Goal: Task Accomplishment & Management: Complete application form

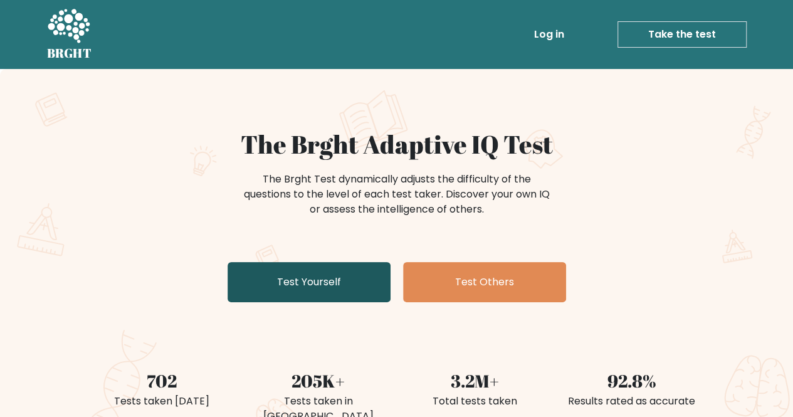
click at [340, 282] on link "Test Yourself" at bounding box center [309, 282] width 163 height 40
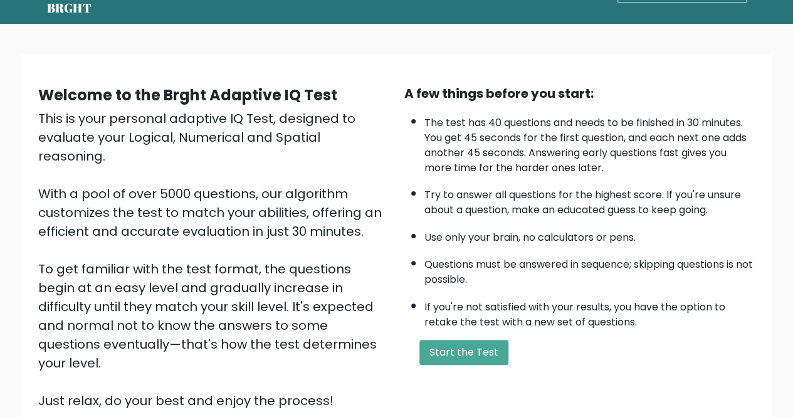
scroll to position [125, 0]
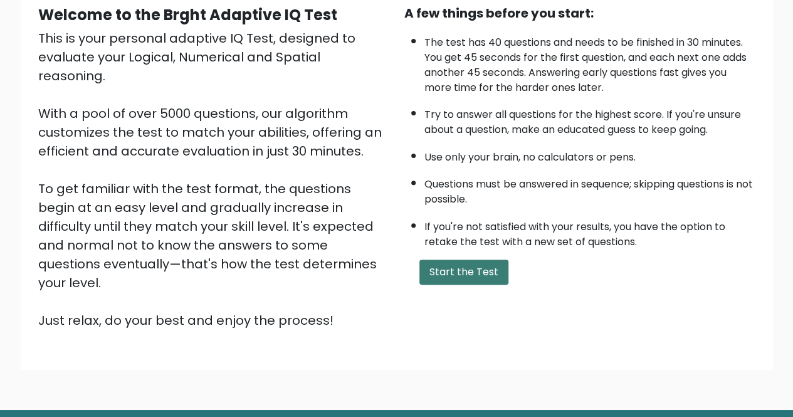
click at [463, 260] on button "Start the Test" at bounding box center [464, 272] width 89 height 25
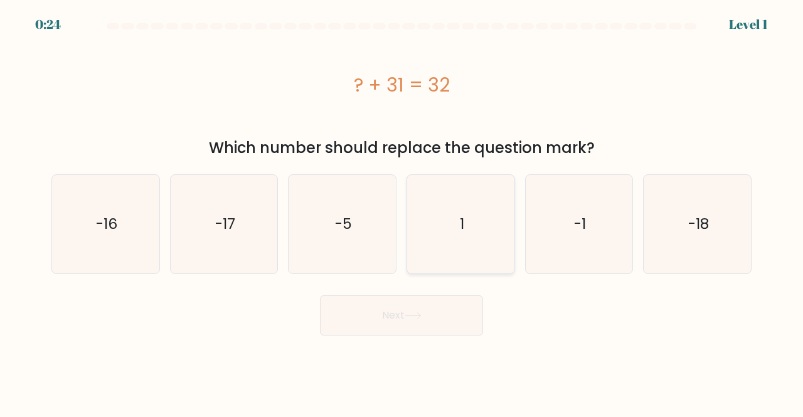
click at [459, 218] on text "1" at bounding box center [461, 224] width 4 height 21
click at [402, 212] on input "d. 1" at bounding box center [401, 210] width 1 height 3
radio input "true"
click at [462, 299] on button "Next" at bounding box center [401, 315] width 163 height 40
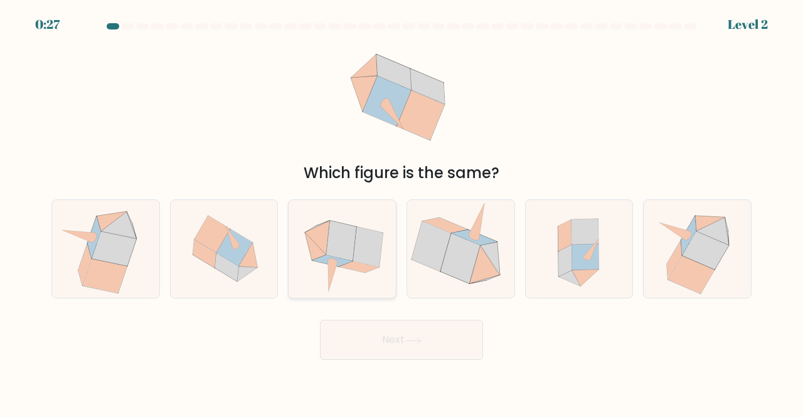
click at [360, 246] on icon at bounding box center [368, 247] width 30 height 40
click at [401, 212] on input "c." at bounding box center [401, 210] width 1 height 3
radio input "true"
click at [431, 335] on button "Next" at bounding box center [401, 340] width 163 height 40
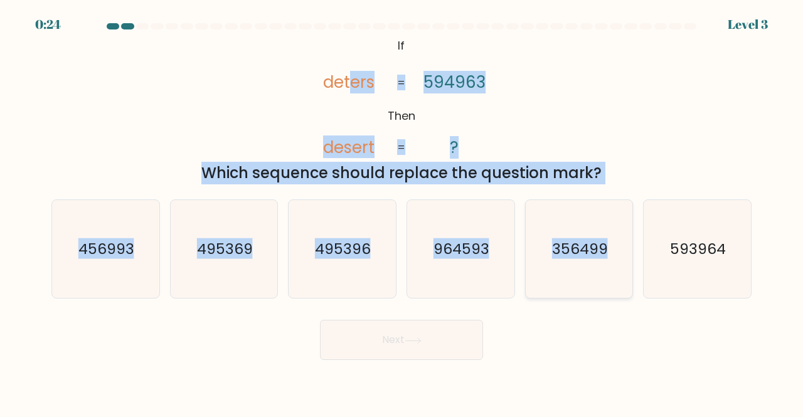
drag, startPoint x: 354, startPoint y: 34, endPoint x: 618, endPoint y: 251, distance: 341.3
click at [618, 251] on form "If ?" at bounding box center [401, 191] width 803 height 337
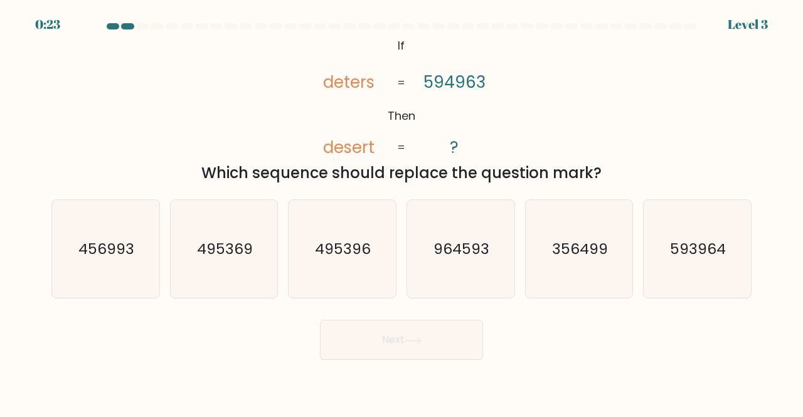
click at [300, 75] on icon "@import url('https://fonts.googleapis.com/css?family=Abril+Fatface:400,100,100i…" at bounding box center [401, 96] width 203 height 125
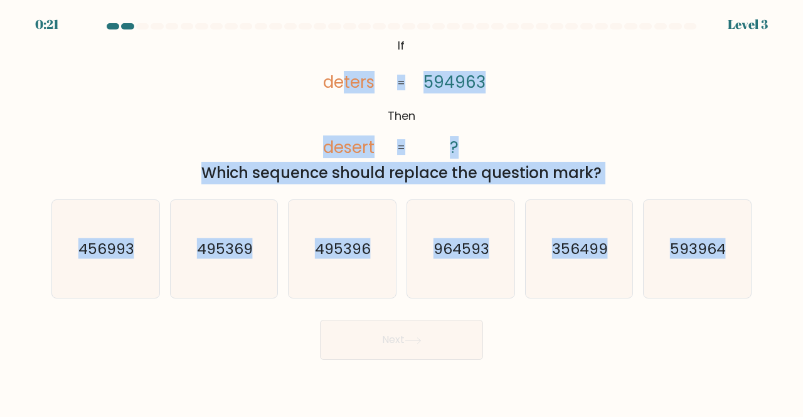
drag, startPoint x: 475, startPoint y: 93, endPoint x: 707, endPoint y: 324, distance: 327.7
click at [707, 324] on form "If ?" at bounding box center [401, 191] width 803 height 337
copy form "ters desert 594963 ? = = Which sequence should replace the question mark? a. 45…"
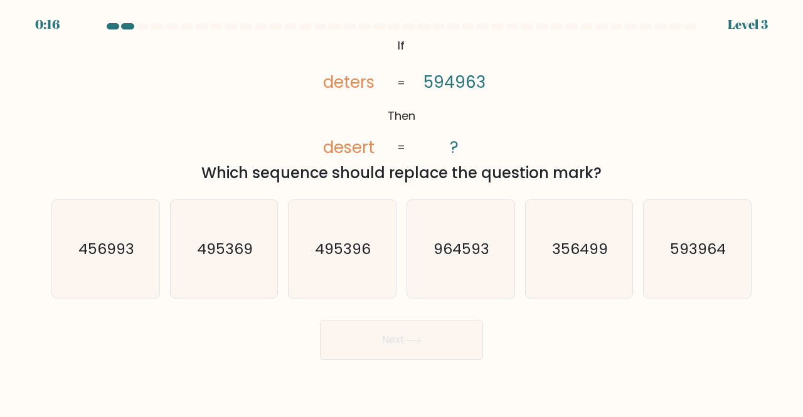
click at [572, 338] on div "Next" at bounding box center [401, 337] width 715 height 46
click at [161, 241] on div "a. 456993" at bounding box center [105, 249] width 119 height 100
click at [221, 254] on text "495369" at bounding box center [225, 248] width 56 height 21
click at [401, 212] on input "b. 495369" at bounding box center [401, 210] width 1 height 3
radio input "true"
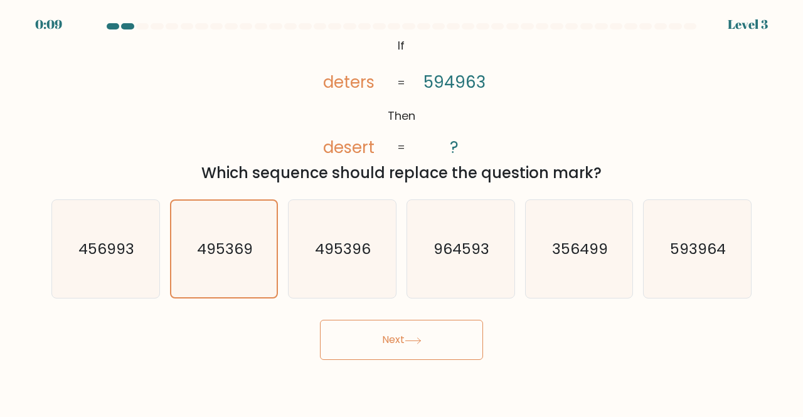
click at [447, 338] on button "Next" at bounding box center [401, 340] width 163 height 40
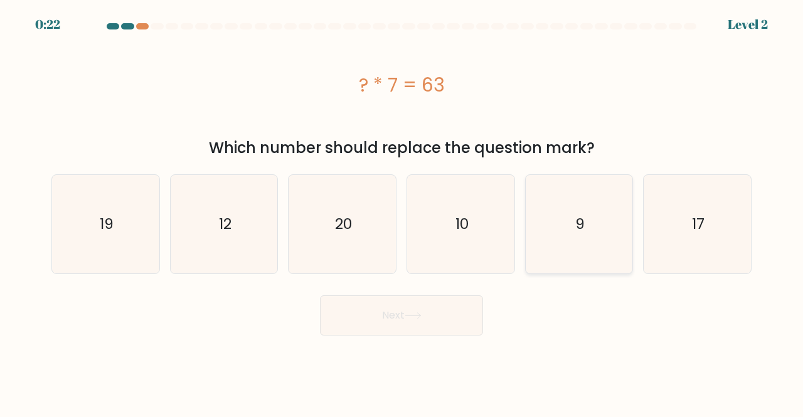
click at [582, 238] on icon "9" at bounding box center [579, 224] width 98 height 98
click at [402, 212] on input "e. 9" at bounding box center [401, 210] width 1 height 3
radio input "true"
click at [392, 313] on button "Next" at bounding box center [401, 315] width 163 height 40
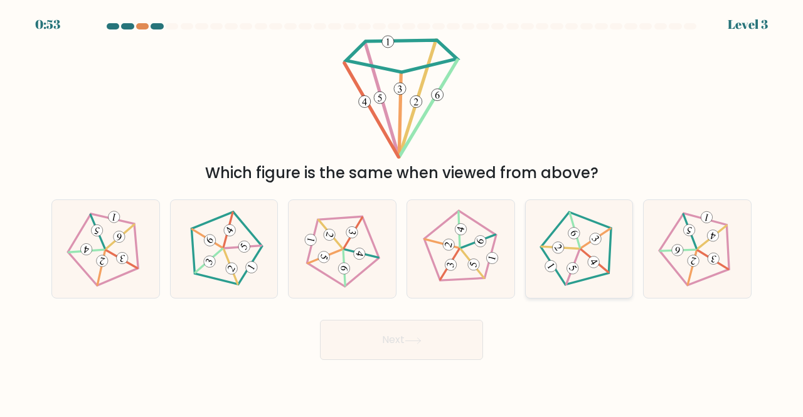
click at [552, 227] on icon at bounding box center [578, 248] width 78 height 78
click at [402, 212] on input "e." at bounding box center [401, 210] width 1 height 3
radio input "true"
click at [407, 332] on button "Next" at bounding box center [401, 340] width 163 height 40
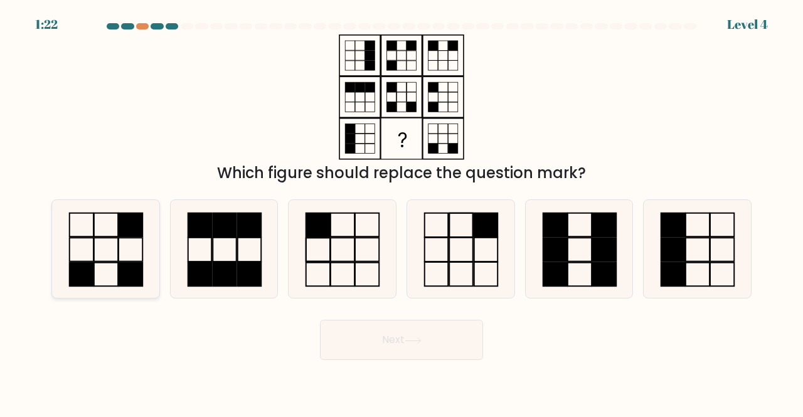
click at [114, 273] on icon at bounding box center [105, 249] width 98 height 98
click at [401, 212] on input "a." at bounding box center [401, 210] width 1 height 3
radio input "true"
click at [371, 344] on button "Next" at bounding box center [401, 340] width 163 height 40
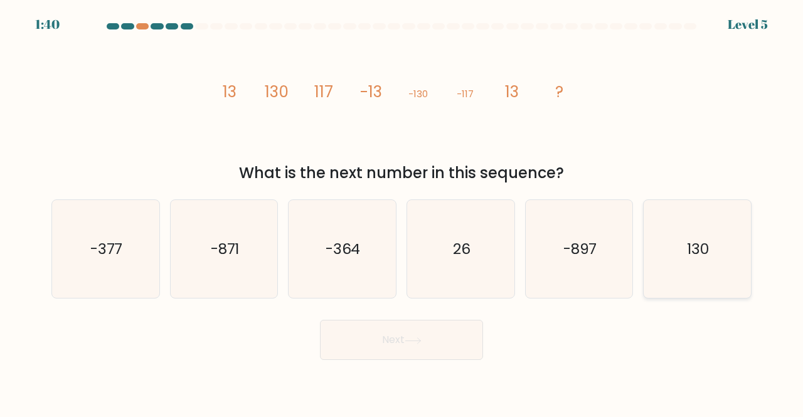
click at [712, 259] on icon "130" at bounding box center [697, 249] width 98 height 98
click at [402, 212] on input "f. 130" at bounding box center [401, 210] width 1 height 3
radio input "true"
click at [468, 348] on button "Next" at bounding box center [401, 340] width 163 height 40
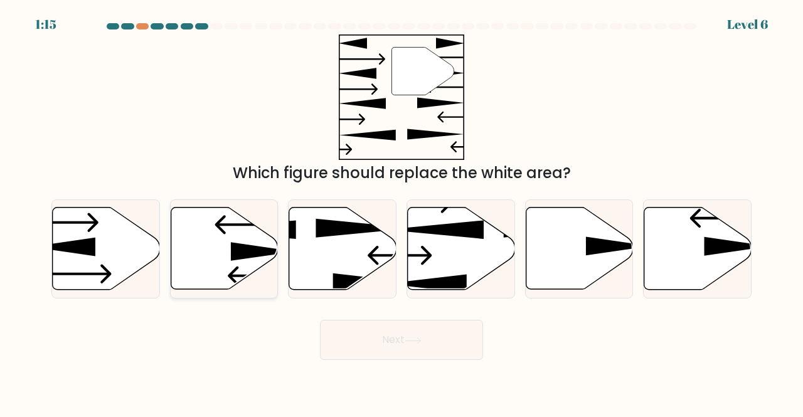
click at [216, 257] on icon at bounding box center [224, 249] width 107 height 82
click at [401, 212] on input "b." at bounding box center [401, 210] width 1 height 3
radio input "true"
click at [417, 343] on icon at bounding box center [412, 340] width 17 height 7
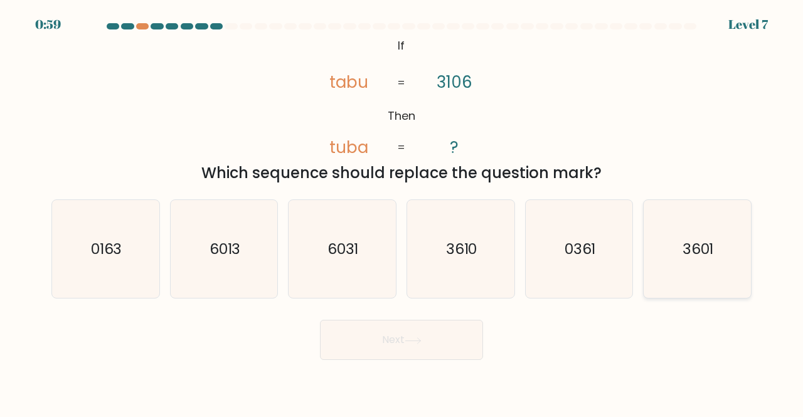
click at [686, 266] on icon "3601" at bounding box center [697, 249] width 98 height 98
click at [402, 212] on input "f. 3601" at bounding box center [401, 210] width 1 height 3
radio input "true"
click at [429, 336] on button "Next" at bounding box center [401, 340] width 163 height 40
click at [415, 347] on button "Next" at bounding box center [401, 340] width 163 height 40
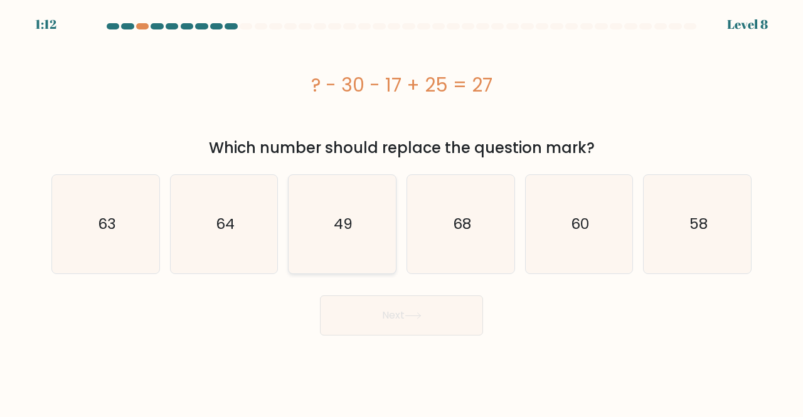
click at [339, 241] on icon "49" at bounding box center [342, 224] width 98 height 98
click at [401, 212] on input "c. 49" at bounding box center [401, 210] width 1 height 3
radio input "true"
click at [443, 303] on button "Next" at bounding box center [401, 315] width 163 height 40
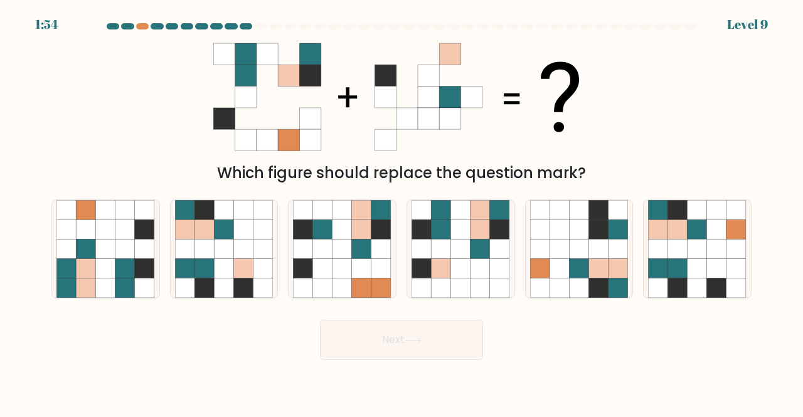
drag, startPoint x: 426, startPoint y: 319, endPoint x: 593, endPoint y: 357, distance: 171.8
click at [593, 358] on div "Next" at bounding box center [401, 337] width 715 height 46
click at [344, 282] on icon at bounding box center [341, 287] width 19 height 19
click at [401, 212] on input "c." at bounding box center [401, 210] width 1 height 3
radio input "true"
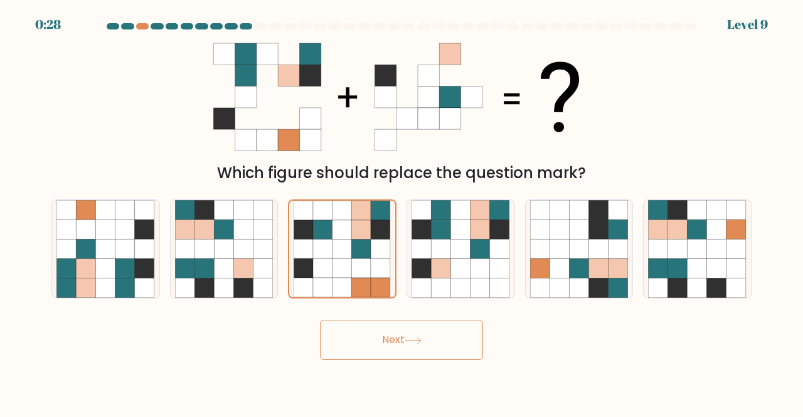
click at [388, 341] on button "Next" at bounding box center [401, 340] width 163 height 40
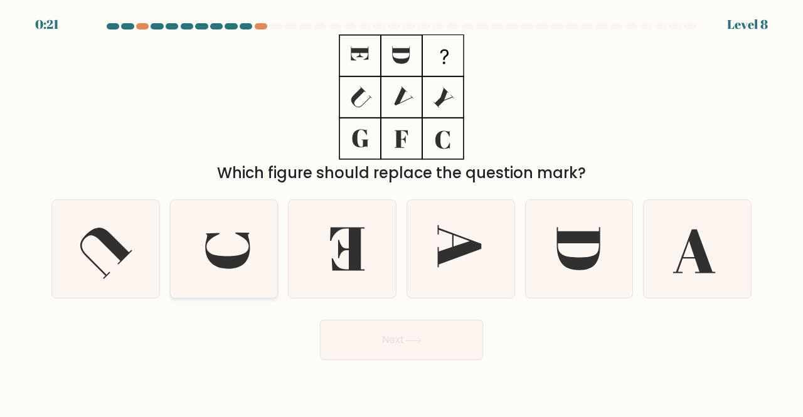
click at [246, 269] on icon at bounding box center [224, 249] width 98 height 98
click at [401, 212] on input "b." at bounding box center [401, 210] width 1 height 3
radio input "true"
click at [381, 339] on button "Next" at bounding box center [401, 340] width 163 height 40
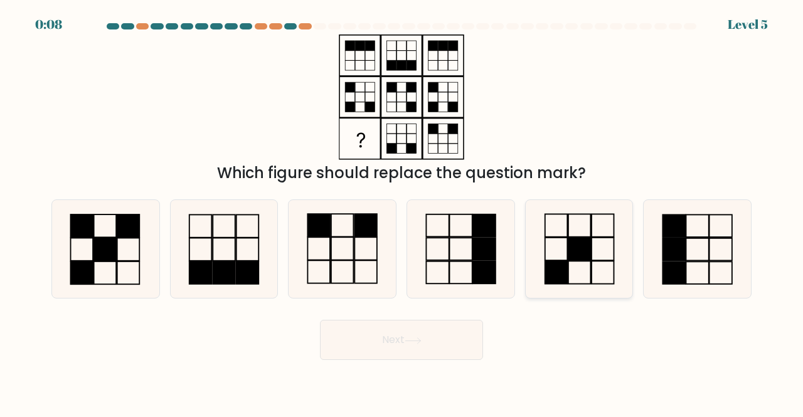
click at [563, 265] on rect at bounding box center [555, 272] width 23 height 23
click at [402, 212] on input "e." at bounding box center [401, 210] width 1 height 3
radio input "true"
click at [436, 342] on button "Next" at bounding box center [401, 340] width 163 height 40
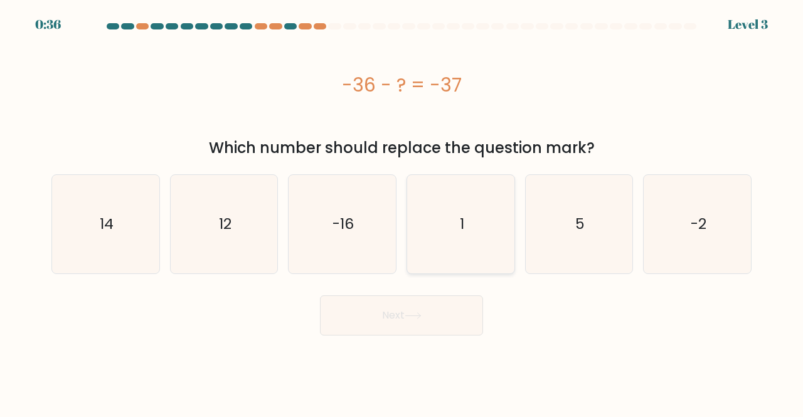
click at [443, 243] on icon "1" at bounding box center [460, 224] width 98 height 98
click at [402, 212] on input "d. 1" at bounding box center [401, 210] width 1 height 3
radio input "true"
click at [423, 306] on button "Next" at bounding box center [401, 315] width 163 height 40
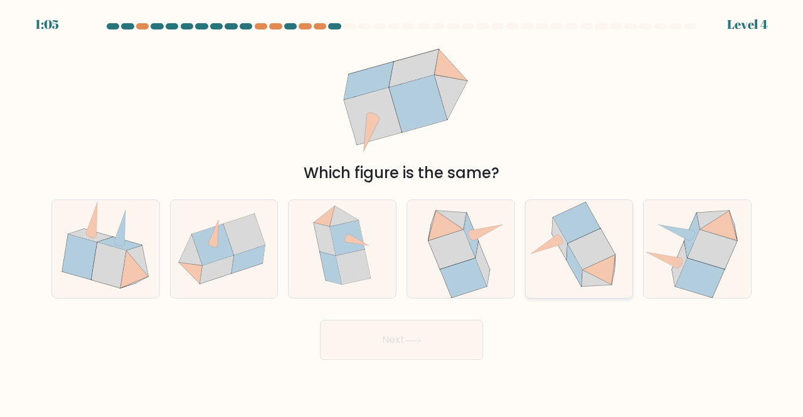
click at [588, 267] on icon at bounding box center [592, 248] width 48 height 41
click at [402, 212] on input "e." at bounding box center [401, 210] width 1 height 3
radio input "true"
click at [448, 342] on button "Next" at bounding box center [401, 340] width 163 height 40
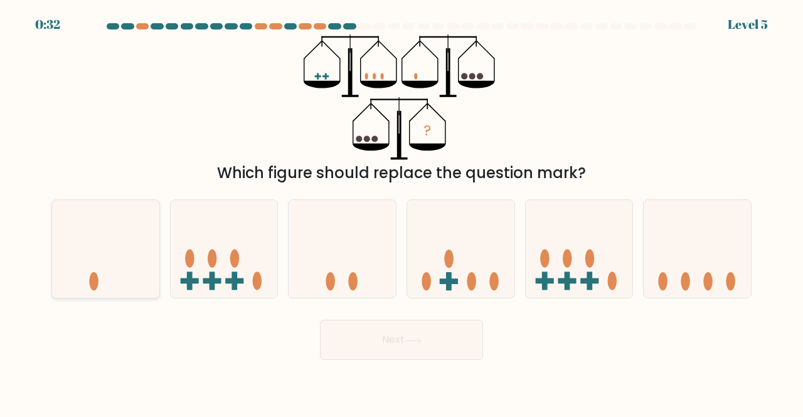
click at [75, 273] on icon at bounding box center [105, 248] width 107 height 88
click at [401, 212] on input "a." at bounding box center [401, 210] width 1 height 3
radio input "true"
click at [447, 346] on button "Next" at bounding box center [401, 340] width 163 height 40
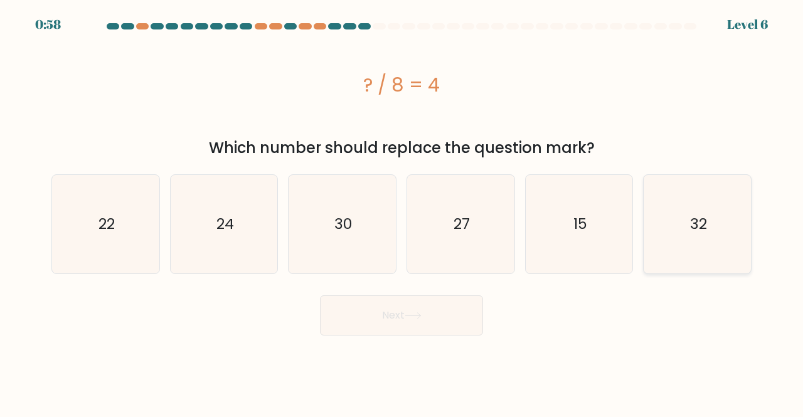
click at [685, 206] on icon "32" at bounding box center [697, 224] width 98 height 98
click at [402, 209] on input "f. 32" at bounding box center [401, 210] width 1 height 3
radio input "true"
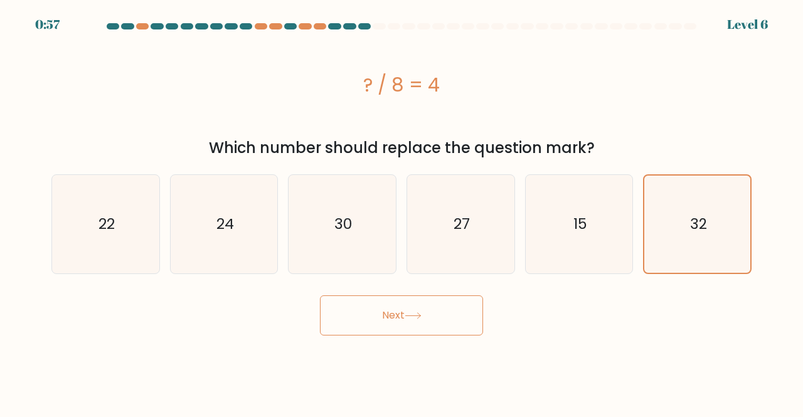
click at [413, 323] on button "Next" at bounding box center [401, 315] width 163 height 40
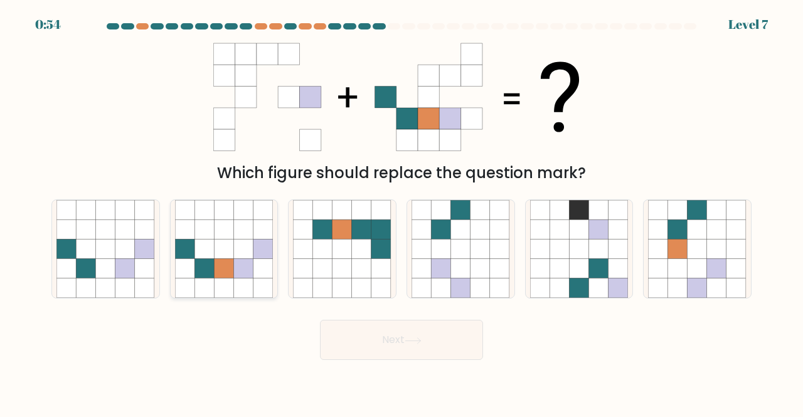
click at [213, 240] on icon at bounding box center [203, 248] width 19 height 19
click at [401, 212] on input "b." at bounding box center [401, 210] width 1 height 3
radio input "true"
click at [442, 341] on button "Next" at bounding box center [401, 340] width 163 height 40
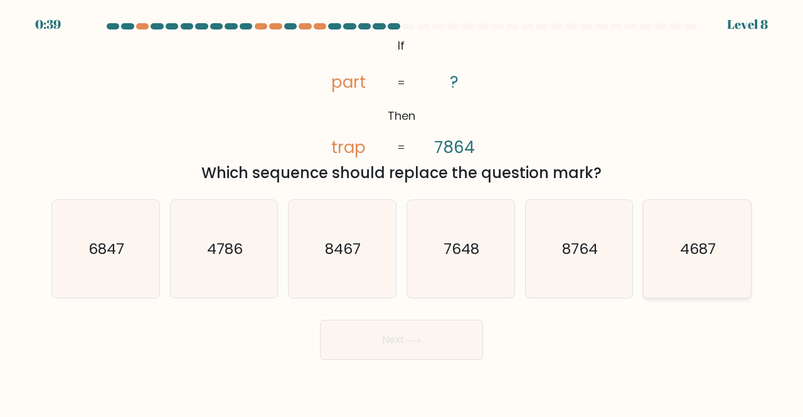
drag, startPoint x: 699, startPoint y: 254, endPoint x: 663, endPoint y: 255, distance: 35.8
click at [700, 253] on text "4687" at bounding box center [698, 248] width 36 height 21
click at [402, 212] on input "f. 4687" at bounding box center [401, 210] width 1 height 3
radio input "true"
click at [448, 349] on button "Next" at bounding box center [401, 340] width 163 height 40
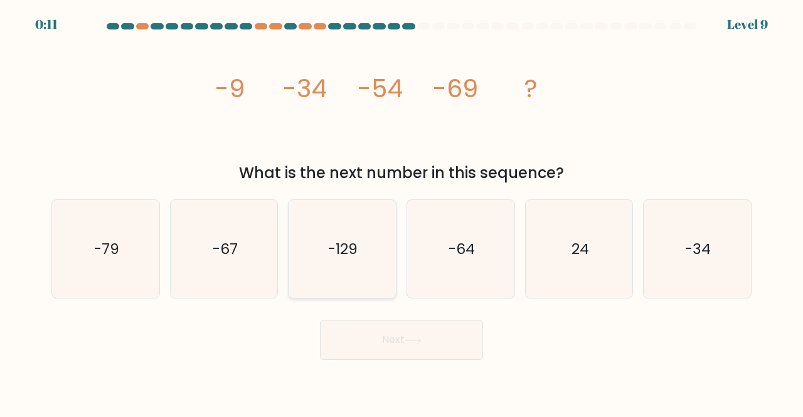
click at [388, 268] on icon "-129" at bounding box center [342, 249] width 98 height 98
click at [401, 212] on input "c. -129" at bounding box center [401, 210] width 1 height 3
radio input "true"
click at [396, 342] on button "Next" at bounding box center [401, 340] width 163 height 40
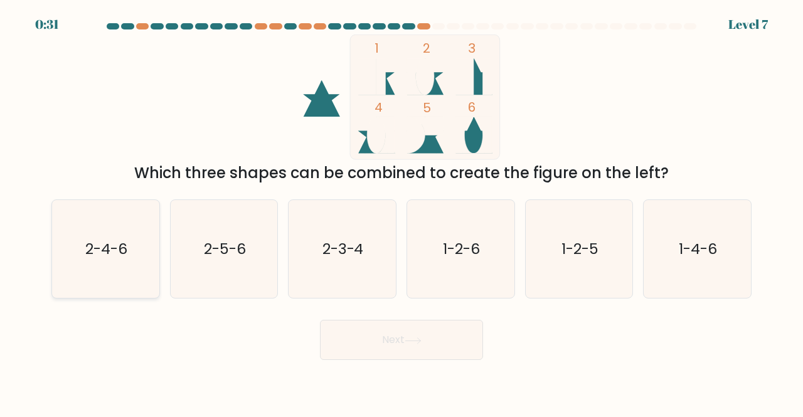
click at [116, 243] on text "2-4-6" at bounding box center [106, 248] width 42 height 21
click at [401, 212] on input "a. 2-4-6" at bounding box center [401, 210] width 1 height 3
radio input "true"
click at [419, 347] on button "Next" at bounding box center [401, 340] width 163 height 40
click at [450, 342] on button "Next" at bounding box center [401, 340] width 163 height 40
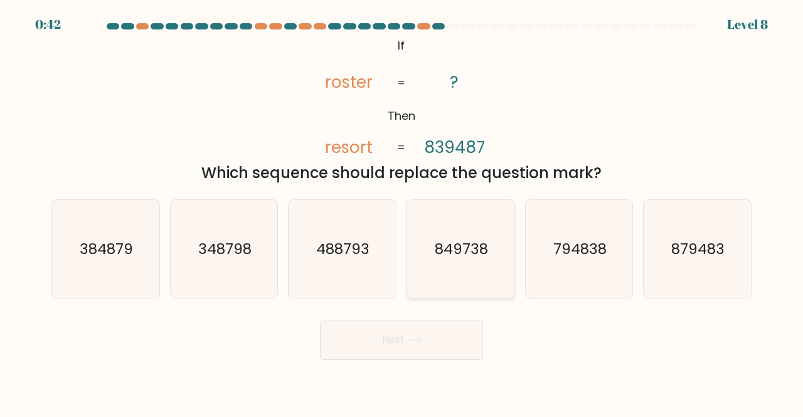
click at [450, 260] on icon "849738" at bounding box center [460, 249] width 98 height 98
click at [402, 212] on input "d. 849738" at bounding box center [401, 210] width 1 height 3
radio input "true"
click at [426, 339] on button "Next" at bounding box center [401, 340] width 163 height 40
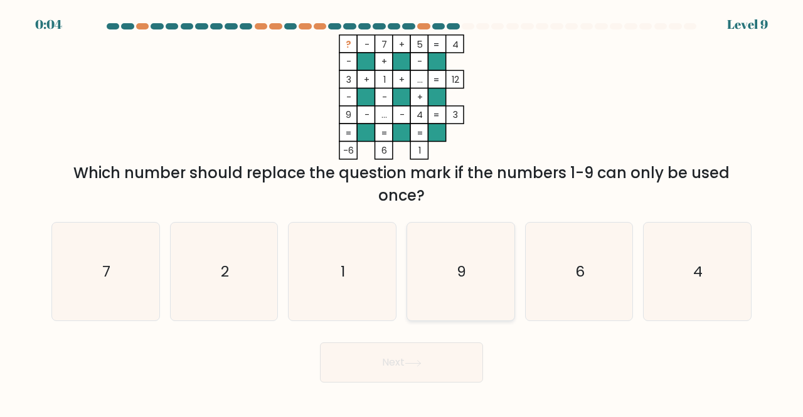
click at [459, 275] on text "9" at bounding box center [461, 271] width 9 height 21
click at [402, 212] on input "d. 9" at bounding box center [401, 210] width 1 height 3
radio input "true"
click at [421, 364] on icon at bounding box center [412, 363] width 17 height 7
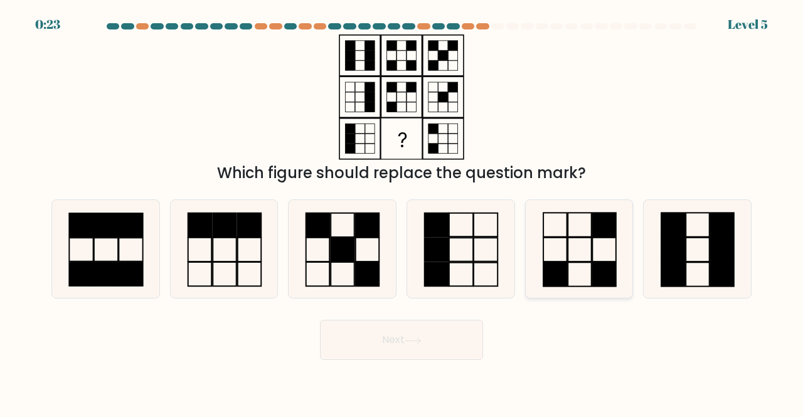
click at [576, 260] on icon at bounding box center [579, 249] width 98 height 98
click at [402, 212] on input "e." at bounding box center [401, 210] width 1 height 3
radio input "true"
click at [433, 333] on button "Next" at bounding box center [401, 340] width 163 height 40
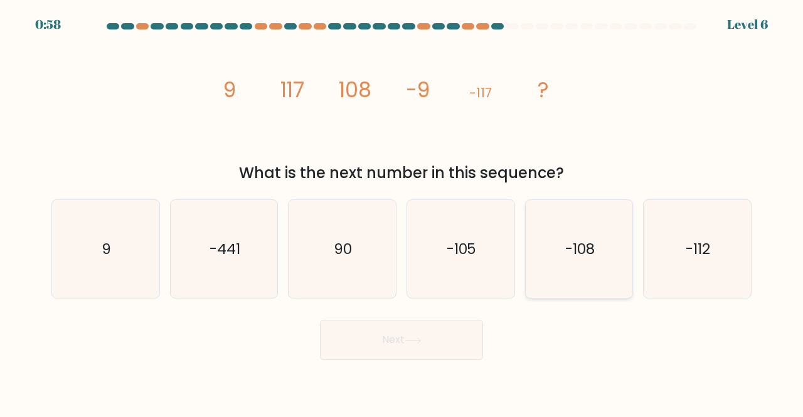
click at [579, 255] on text "-108" at bounding box center [579, 248] width 29 height 21
click at [402, 212] on input "e. -108" at bounding box center [401, 210] width 1 height 3
radio input "true"
click at [401, 348] on button "Next" at bounding box center [401, 340] width 163 height 40
click at [413, 346] on button "Next" at bounding box center [401, 340] width 163 height 40
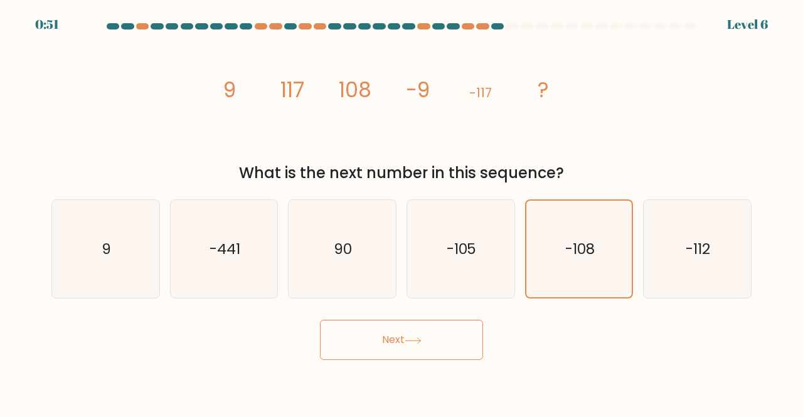
click at [400, 339] on button "Next" at bounding box center [401, 340] width 163 height 40
click at [414, 344] on button "Next" at bounding box center [401, 340] width 163 height 40
click at [618, 255] on icon "-108" at bounding box center [579, 249] width 97 height 97
click at [402, 212] on input "e. -108" at bounding box center [401, 210] width 1 height 3
drag, startPoint x: 569, startPoint y: 258, endPoint x: 450, endPoint y: 298, distance: 125.1
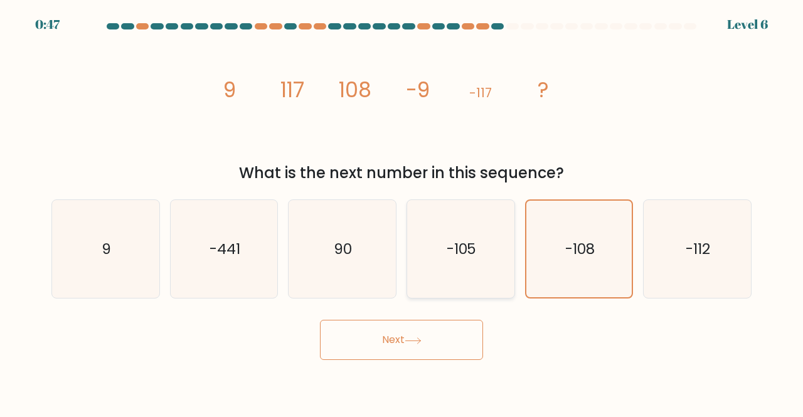
click at [569, 258] on text "-108" at bounding box center [579, 249] width 29 height 20
click at [402, 212] on input "e. -108" at bounding box center [401, 210] width 1 height 3
click at [448, 267] on icon "-105" at bounding box center [460, 249] width 98 height 98
click at [402, 212] on input "d. -105" at bounding box center [401, 210] width 1 height 3
radio input "true"
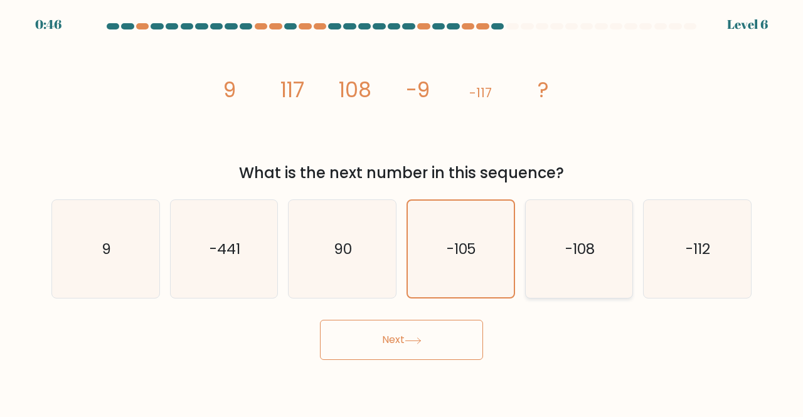
click at [571, 266] on icon "-108" at bounding box center [579, 249] width 98 height 98
click at [402, 212] on input "e. -108" at bounding box center [401, 210] width 1 height 3
radio input "true"
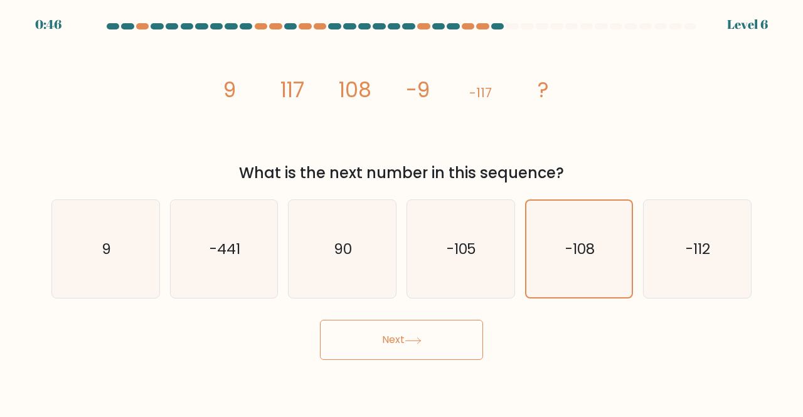
click at [426, 332] on button "Next" at bounding box center [401, 340] width 163 height 40
click at [410, 342] on icon at bounding box center [412, 340] width 17 height 7
click at [413, 339] on icon at bounding box center [412, 340] width 17 height 7
click at [420, 338] on icon at bounding box center [412, 340] width 17 height 7
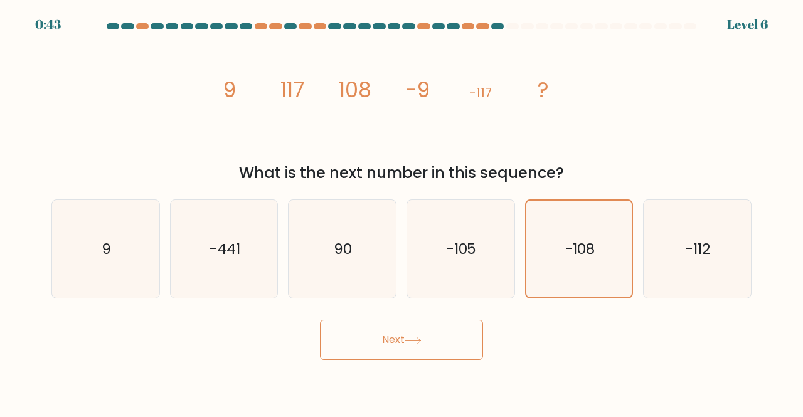
click at [420, 338] on icon at bounding box center [412, 340] width 17 height 7
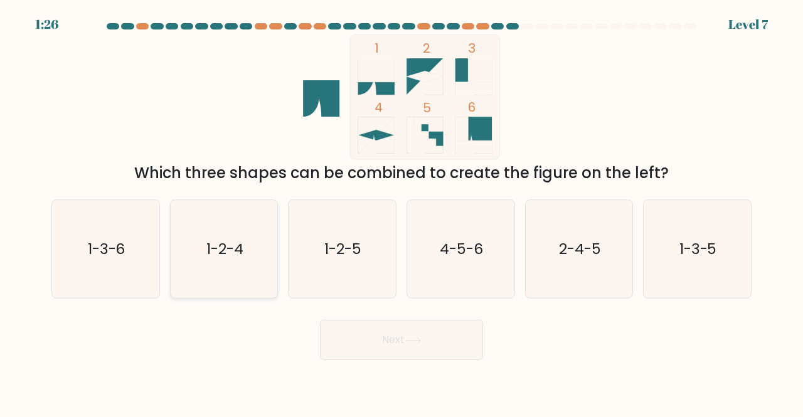
drag, startPoint x: 100, startPoint y: 236, endPoint x: 172, endPoint y: 253, distance: 74.1
click at [104, 236] on icon "1-3-6" at bounding box center [105, 249] width 98 height 98
click at [440, 348] on button "Next" at bounding box center [401, 340] width 163 height 40
click at [125, 211] on icon "1-3-6" at bounding box center [105, 249] width 98 height 98
click at [401, 211] on input "a. 1-3-6" at bounding box center [401, 210] width 1 height 3
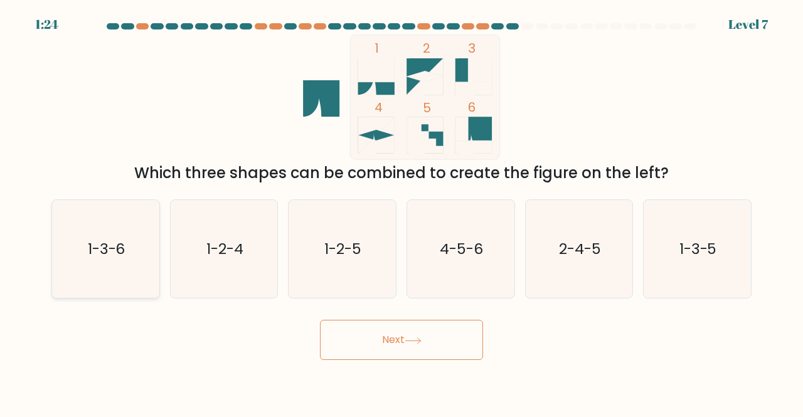
radio input "true"
click at [439, 332] on button "Next" at bounding box center [401, 340] width 163 height 40
click at [415, 342] on icon at bounding box center [412, 340] width 17 height 7
click at [421, 338] on icon at bounding box center [412, 340] width 17 height 7
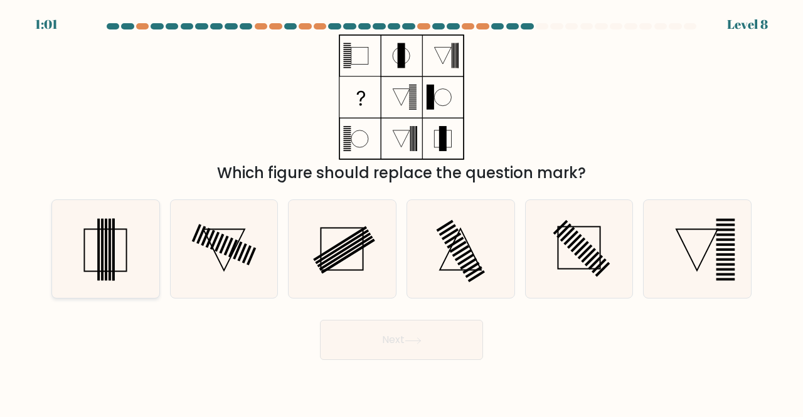
click at [108, 250] on icon at bounding box center [105, 249] width 98 height 98
click at [401, 212] on input "a." at bounding box center [401, 210] width 1 height 3
radio input "true"
click at [405, 337] on button "Next" at bounding box center [401, 340] width 163 height 40
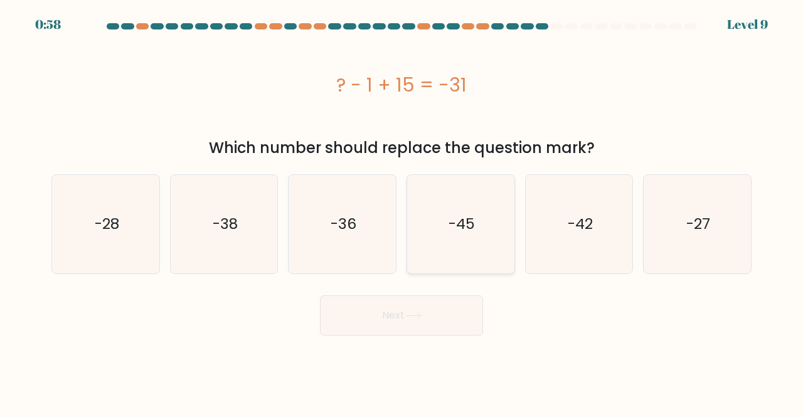
click at [441, 223] on icon "-45" at bounding box center [460, 224] width 98 height 98
click at [402, 212] on input "d. -45" at bounding box center [401, 210] width 1 height 3
radio input "true"
click at [393, 324] on button "Next" at bounding box center [401, 315] width 163 height 40
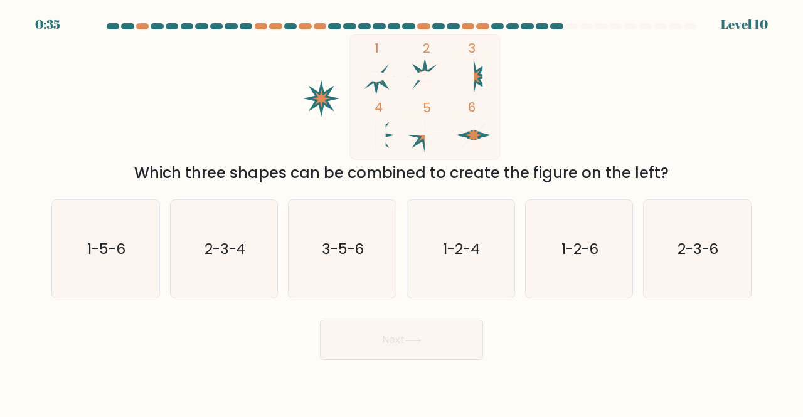
click at [386, 61] on icon at bounding box center [376, 76] width 36 height 36
click at [564, 220] on icon "1-2-6" at bounding box center [579, 249] width 98 height 98
click at [402, 212] on input "e. 1-2-6" at bounding box center [401, 210] width 1 height 3
radio input "true"
click at [429, 342] on button "Next" at bounding box center [401, 340] width 163 height 40
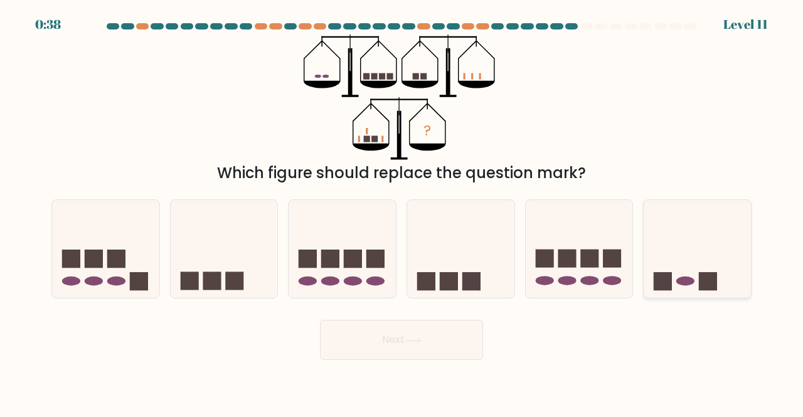
click at [687, 288] on icon at bounding box center [696, 248] width 107 height 88
click at [402, 212] on input "f." at bounding box center [401, 210] width 1 height 3
radio input "true"
click at [382, 336] on button "Next" at bounding box center [401, 340] width 163 height 40
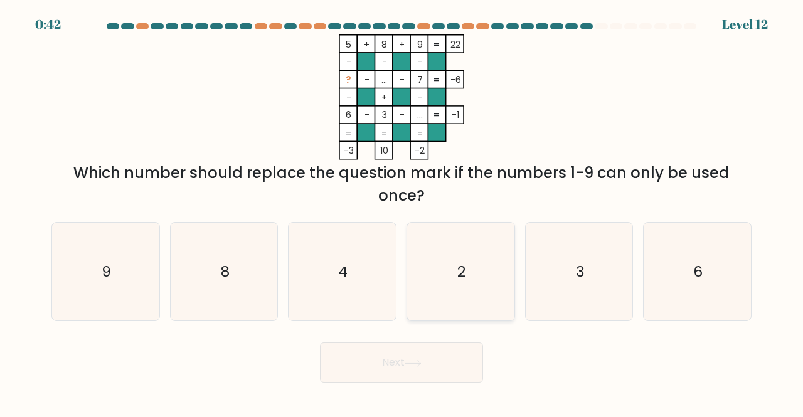
click at [488, 293] on icon "2" at bounding box center [460, 272] width 98 height 98
click at [402, 212] on input "d. 2" at bounding box center [401, 210] width 1 height 3
radio input "true"
click at [443, 353] on button "Next" at bounding box center [401, 362] width 163 height 40
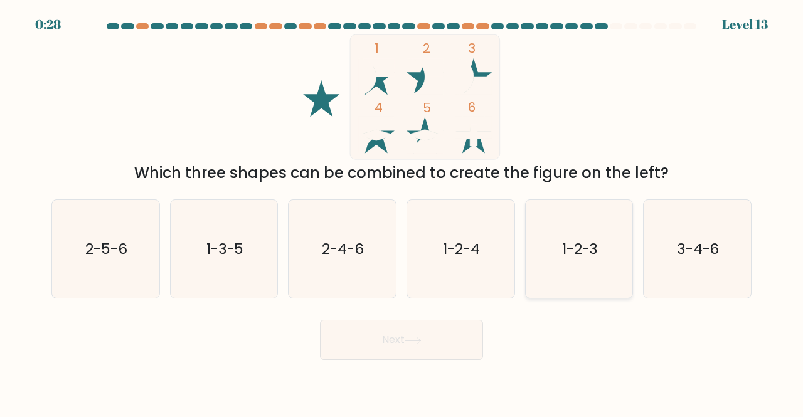
click at [574, 241] on text "1-2-3" at bounding box center [580, 248] width 36 height 21
click at [402, 212] on input "e. 1-2-3" at bounding box center [401, 210] width 1 height 3
radio input "true"
click at [408, 339] on icon at bounding box center [412, 340] width 17 height 7
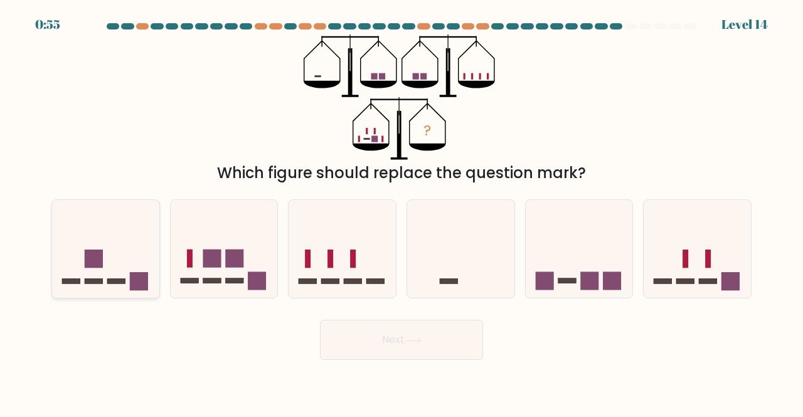
click at [134, 285] on rect at bounding box center [138, 281] width 18 height 18
click at [401, 212] on input "a." at bounding box center [401, 210] width 1 height 3
radio input "true"
click at [404, 335] on button "Next" at bounding box center [401, 340] width 163 height 40
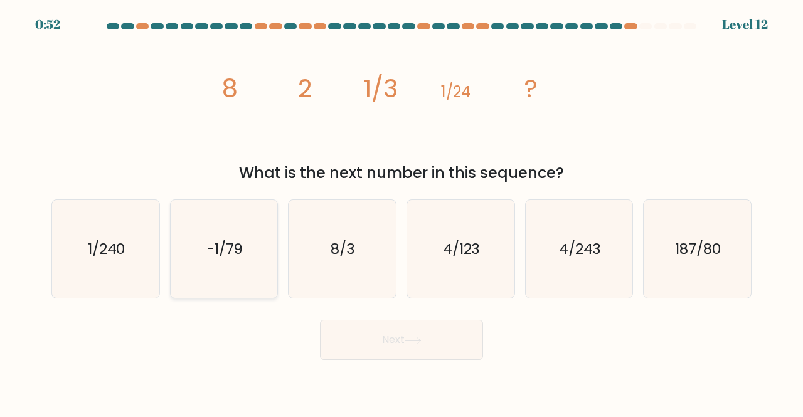
click at [218, 259] on text "-1/79" at bounding box center [225, 248] width 36 height 21
click at [401, 212] on input "b. -1/79" at bounding box center [401, 210] width 1 height 3
radio input "true"
click at [88, 243] on text "1/240" at bounding box center [107, 248] width 38 height 21
click at [401, 212] on input "a. 1/240" at bounding box center [401, 210] width 1 height 3
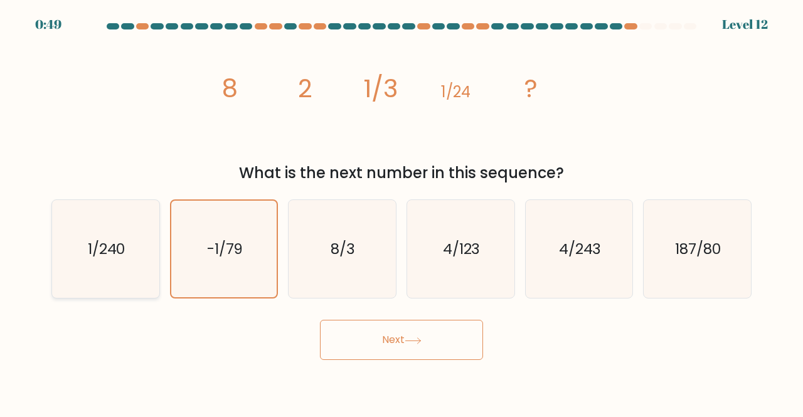
radio input "true"
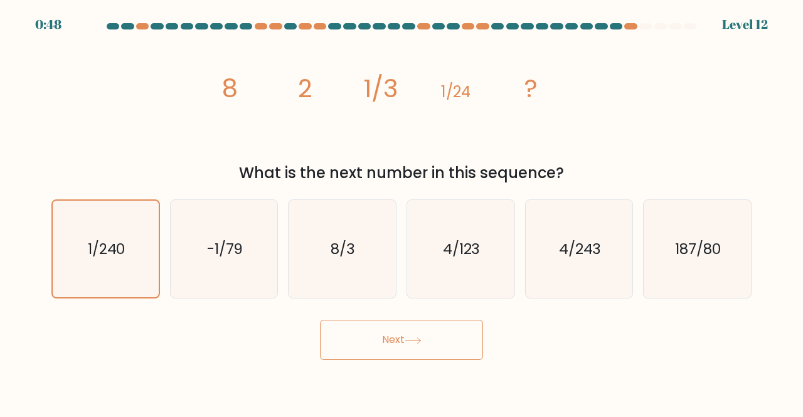
click at [403, 338] on button "Next" at bounding box center [401, 340] width 163 height 40
click at [414, 339] on icon at bounding box center [412, 340] width 17 height 7
click at [383, 341] on button "Next" at bounding box center [401, 340] width 163 height 40
click at [379, 338] on button "Next" at bounding box center [401, 340] width 163 height 40
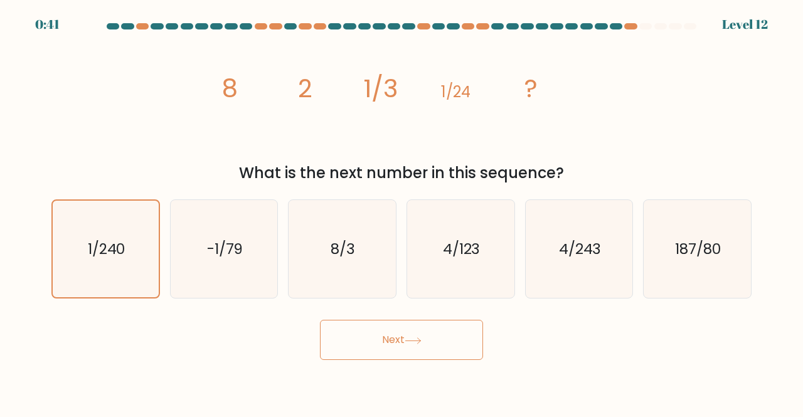
click at [379, 338] on button "Next" at bounding box center [401, 340] width 163 height 40
click at [125, 213] on icon "1/240" at bounding box center [105, 249] width 97 height 97
click at [401, 212] on input "a. 1/240" at bounding box center [401, 210] width 1 height 3
click at [269, 269] on icon "-1/79" at bounding box center [224, 249] width 98 height 98
click at [401, 212] on input "b. -1/79" at bounding box center [401, 210] width 1 height 3
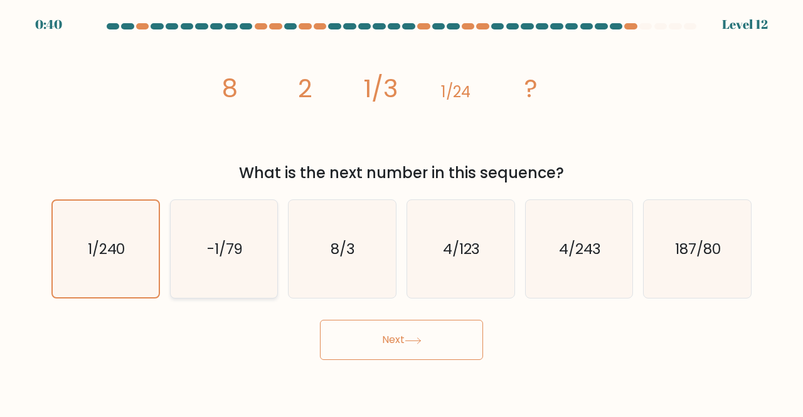
radio input "true"
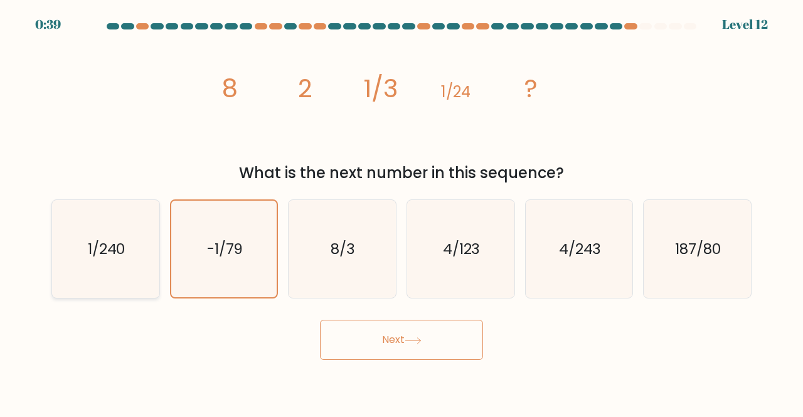
click at [104, 221] on icon "1/240" at bounding box center [105, 249] width 98 height 98
click at [401, 212] on input "a. 1/240" at bounding box center [401, 210] width 1 height 3
radio input "true"
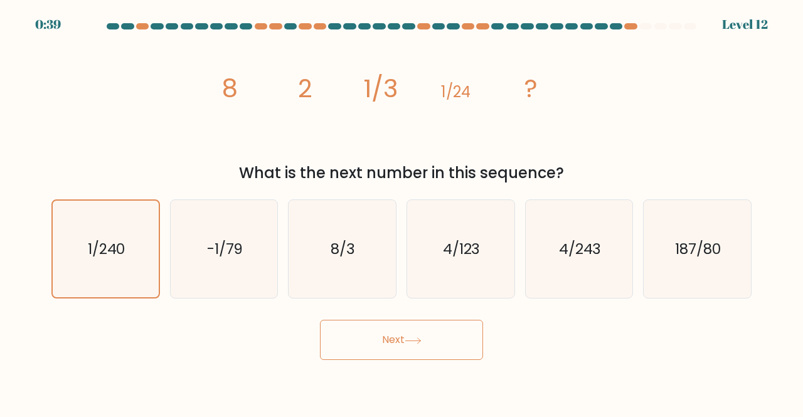
click at [378, 336] on button "Next" at bounding box center [401, 340] width 163 height 40
click at [384, 331] on button "Next" at bounding box center [401, 340] width 163 height 40
click at [385, 332] on button "Next" at bounding box center [401, 340] width 163 height 40
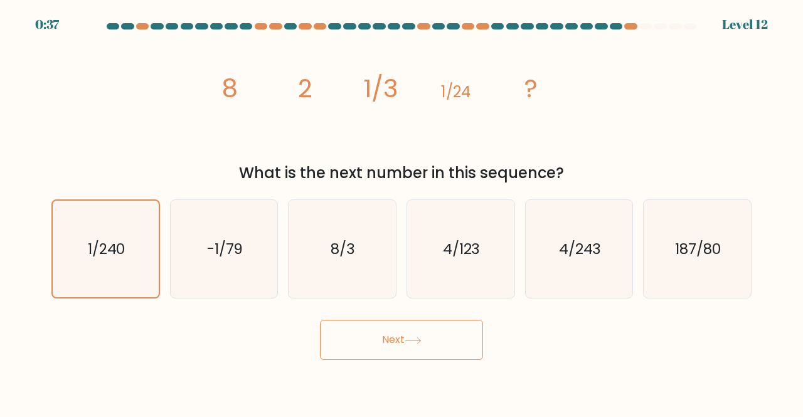
click at [452, 332] on button "Next" at bounding box center [401, 340] width 163 height 40
click at [407, 346] on button "Next" at bounding box center [401, 340] width 163 height 40
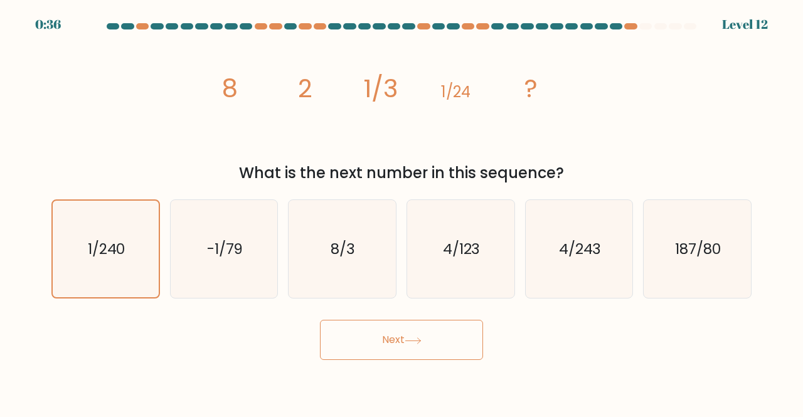
click at [409, 346] on button "Next" at bounding box center [401, 340] width 163 height 40
click at [409, 351] on button "Next" at bounding box center [401, 340] width 163 height 40
click at [410, 351] on button "Next" at bounding box center [401, 340] width 163 height 40
click at [410, 353] on button "Next" at bounding box center [401, 340] width 163 height 40
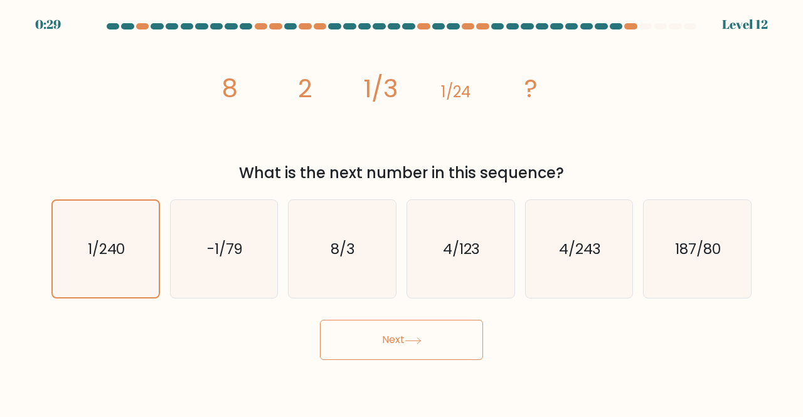
click at [411, 353] on button "Next" at bounding box center [401, 340] width 163 height 40
drag, startPoint x: 411, startPoint y: 353, endPoint x: 409, endPoint y: 320, distance: 32.7
click at [413, 352] on button "Next" at bounding box center [401, 340] width 163 height 40
click at [417, 336] on button "Next" at bounding box center [401, 340] width 163 height 40
click at [418, 336] on button "Next" at bounding box center [401, 340] width 163 height 40
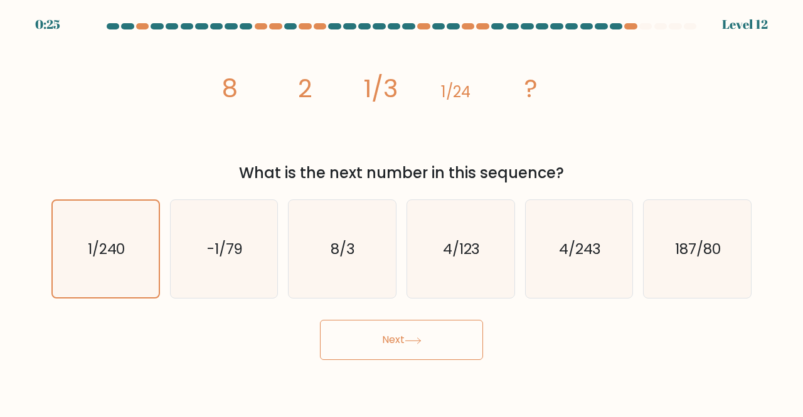
click at [418, 332] on button "Next" at bounding box center [401, 340] width 163 height 40
click at [419, 330] on button "Next" at bounding box center [401, 340] width 163 height 40
drag, startPoint x: 426, startPoint y: 367, endPoint x: 447, endPoint y: 342, distance: 32.5
click at [428, 366] on body "0:22 Level 12" at bounding box center [401, 208] width 803 height 417
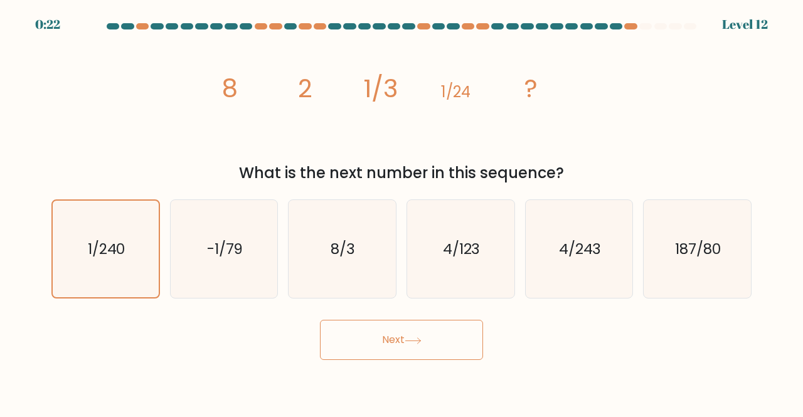
click at [448, 342] on button "Next" at bounding box center [401, 340] width 163 height 40
click at [123, 274] on icon "1/240" at bounding box center [105, 249] width 97 height 97
click at [401, 212] on input "a. 1/240" at bounding box center [401, 210] width 1 height 3
click at [475, 394] on body "0:18 Level 12" at bounding box center [401, 208] width 803 height 417
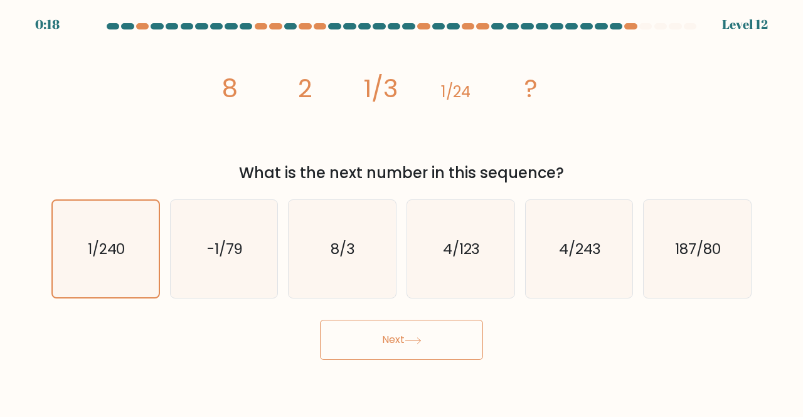
drag, startPoint x: 433, startPoint y: 357, endPoint x: 428, endPoint y: 342, distance: 15.9
click at [433, 354] on button "Next" at bounding box center [401, 340] width 163 height 40
click at [428, 342] on button "Next" at bounding box center [401, 340] width 163 height 40
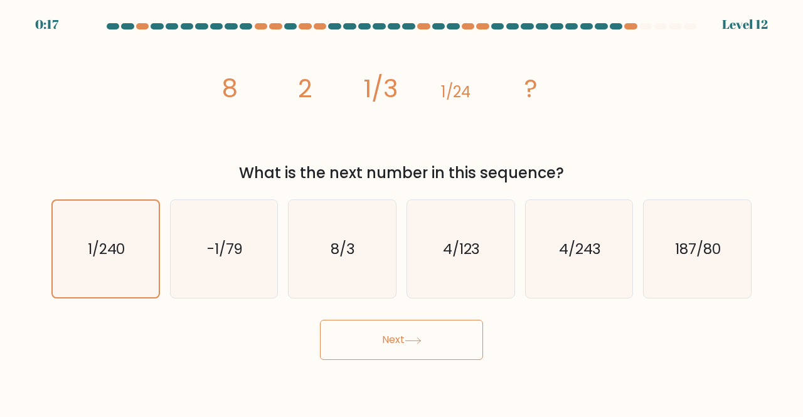
click at [428, 342] on button "Next" at bounding box center [401, 340] width 163 height 40
click at [406, 346] on button "Next" at bounding box center [401, 340] width 163 height 40
click at [404, 343] on button "Next" at bounding box center [401, 340] width 163 height 40
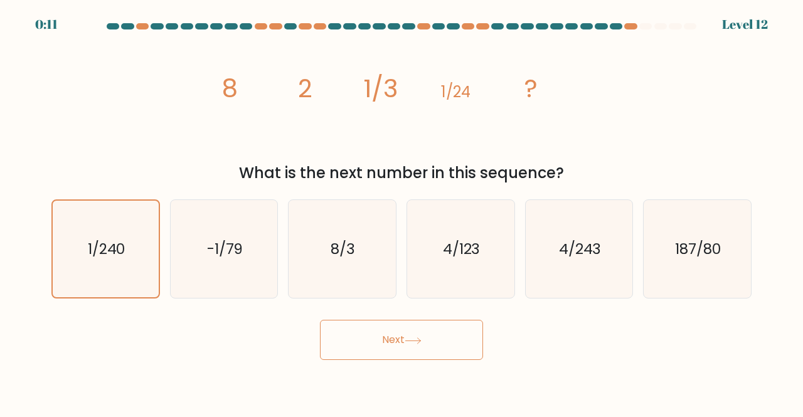
click at [404, 342] on button "Next" at bounding box center [401, 340] width 163 height 40
click at [404, 344] on button "Next" at bounding box center [401, 340] width 163 height 40
click at [421, 343] on icon at bounding box center [412, 340] width 17 height 7
drag, startPoint x: 424, startPoint y: 343, endPoint x: 345, endPoint y: 256, distance: 117.2
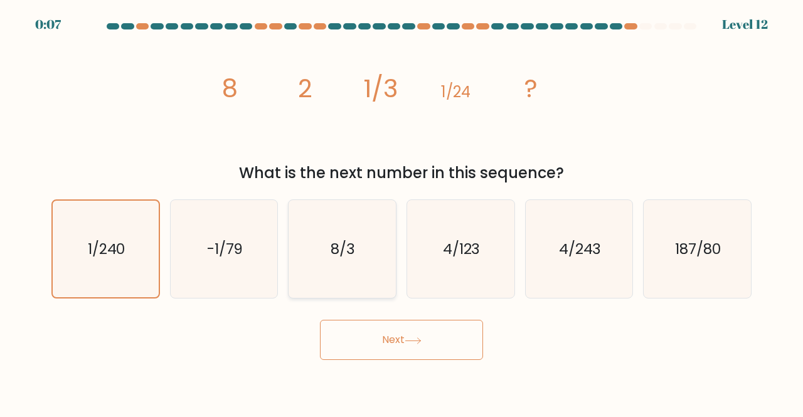
click at [425, 343] on button "Next" at bounding box center [401, 340] width 163 height 40
click at [338, 244] on text "8/3" at bounding box center [343, 248] width 24 height 21
click at [401, 212] on input "c. 8/3" at bounding box center [401, 210] width 1 height 3
radio input "true"
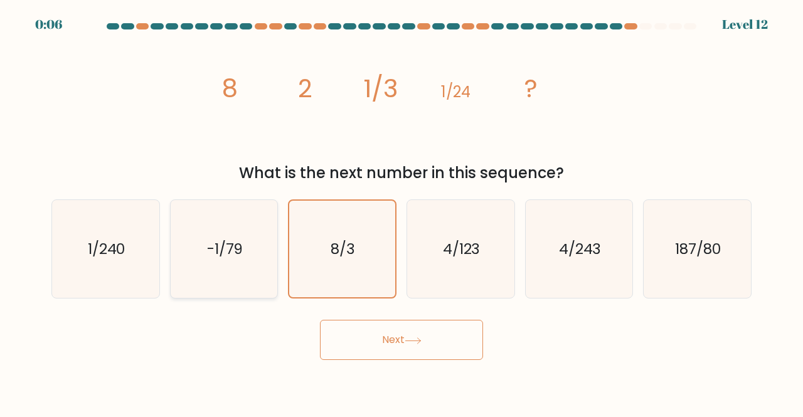
click at [221, 256] on text "-1/79" at bounding box center [225, 248] width 36 height 21
click at [401, 212] on input "b. -1/79" at bounding box center [401, 210] width 1 height 3
radio input "true"
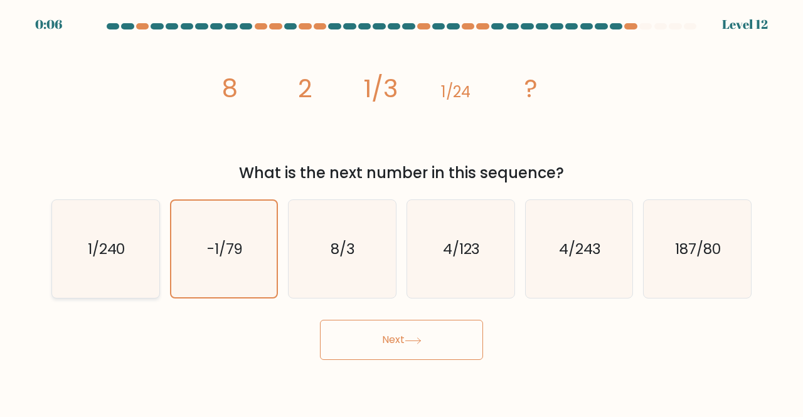
click at [139, 241] on icon "1/240" at bounding box center [105, 249] width 98 height 98
click at [401, 212] on input "a. 1/240" at bounding box center [401, 210] width 1 height 3
radio input "true"
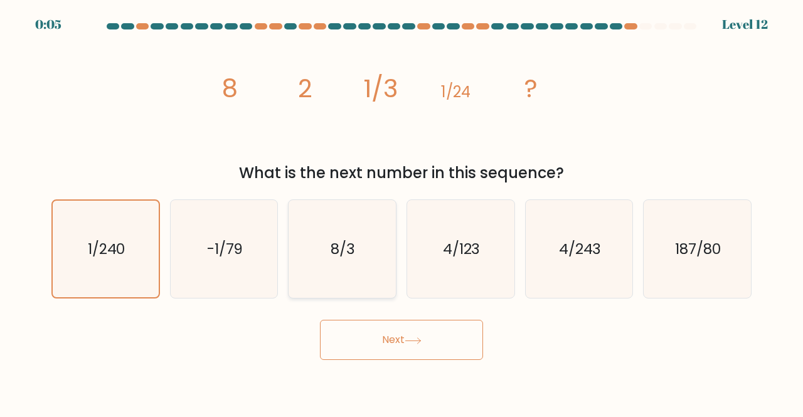
click at [349, 270] on icon "8/3" at bounding box center [342, 249] width 98 height 98
click at [401, 212] on input "c. 8/3" at bounding box center [401, 210] width 1 height 3
radio input "true"
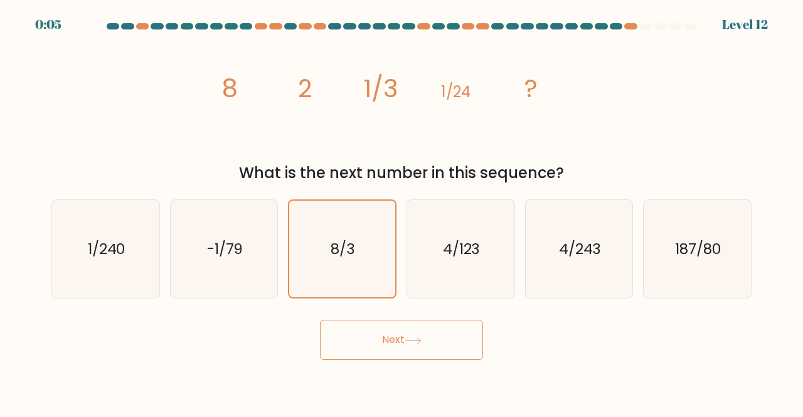
click at [414, 341] on icon at bounding box center [412, 340] width 17 height 7
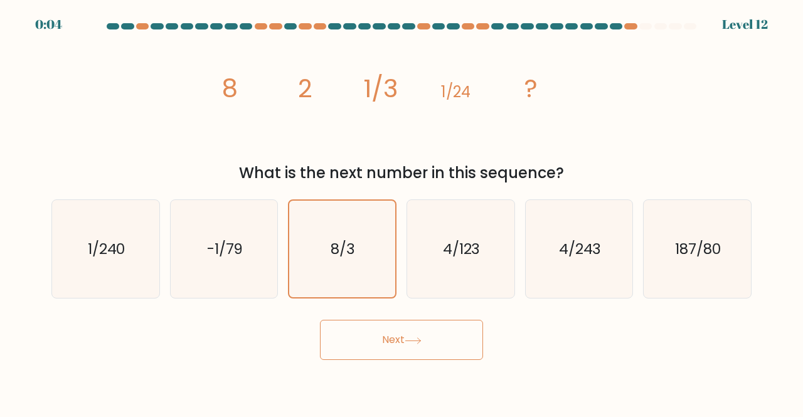
click at [414, 341] on icon at bounding box center [412, 340] width 17 height 7
click at [415, 341] on icon at bounding box center [412, 340] width 17 height 7
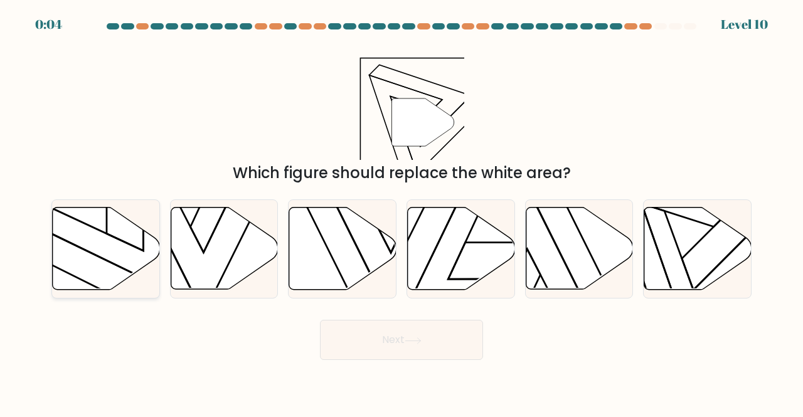
click at [92, 226] on icon at bounding box center [106, 249] width 107 height 82
click at [401, 212] on input "a." at bounding box center [401, 210] width 1 height 3
radio input "true"
click at [420, 341] on icon at bounding box center [412, 340] width 15 height 6
click at [387, 346] on button "Next" at bounding box center [401, 340] width 163 height 40
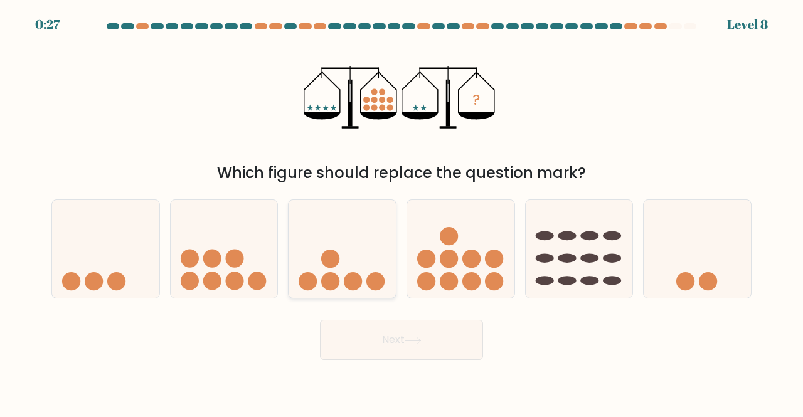
click at [348, 263] on icon at bounding box center [341, 248] width 107 height 88
click at [401, 212] on input "c." at bounding box center [401, 210] width 1 height 3
radio input "true"
click at [401, 337] on button "Next" at bounding box center [401, 340] width 163 height 40
click at [447, 342] on button "Next" at bounding box center [401, 340] width 163 height 40
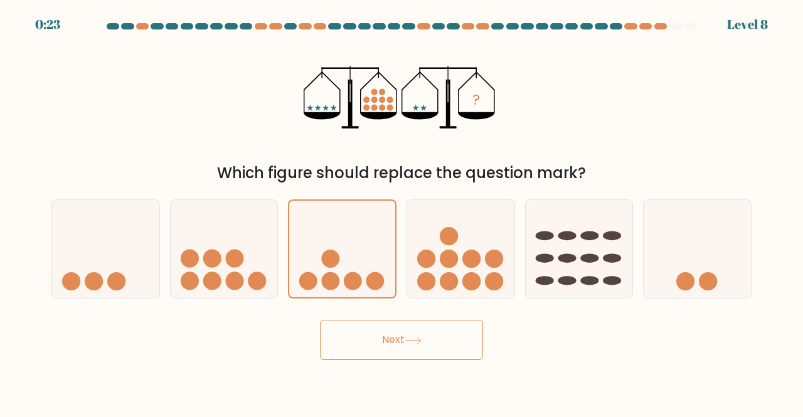
click at [415, 352] on button "Next" at bounding box center [401, 340] width 163 height 40
click at [418, 350] on button "Next" at bounding box center [401, 340] width 163 height 40
click at [383, 341] on button "Next" at bounding box center [401, 340] width 163 height 40
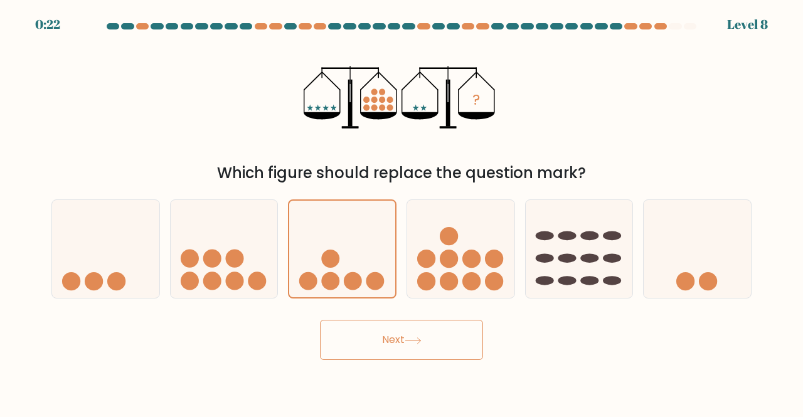
click at [383, 341] on button "Next" at bounding box center [401, 340] width 163 height 40
click at [388, 337] on button "Next" at bounding box center [401, 340] width 163 height 40
click at [393, 339] on button "Next" at bounding box center [401, 340] width 163 height 40
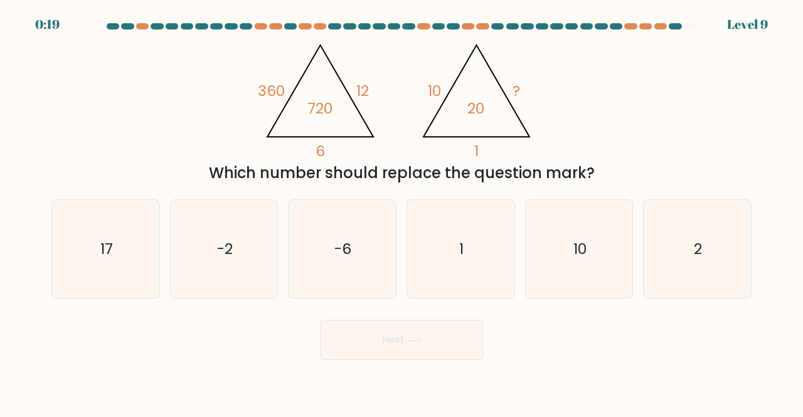
click at [425, 372] on body "0:19 Level 9" at bounding box center [401, 208] width 803 height 417
click at [584, 269] on icon "10" at bounding box center [579, 249] width 98 height 98
click at [402, 212] on input "e. 10" at bounding box center [401, 210] width 1 height 3
radio input "true"
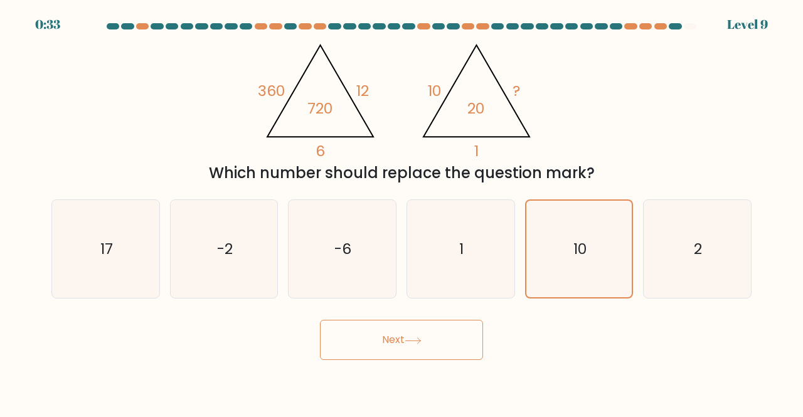
click at [451, 327] on button "Next" at bounding box center [401, 340] width 163 height 40
click at [404, 340] on button "Next" at bounding box center [401, 340] width 163 height 40
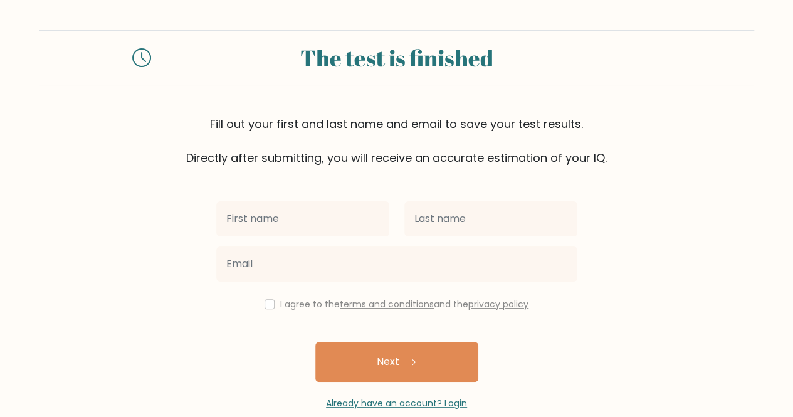
click at [270, 227] on input "text" at bounding box center [302, 218] width 173 height 35
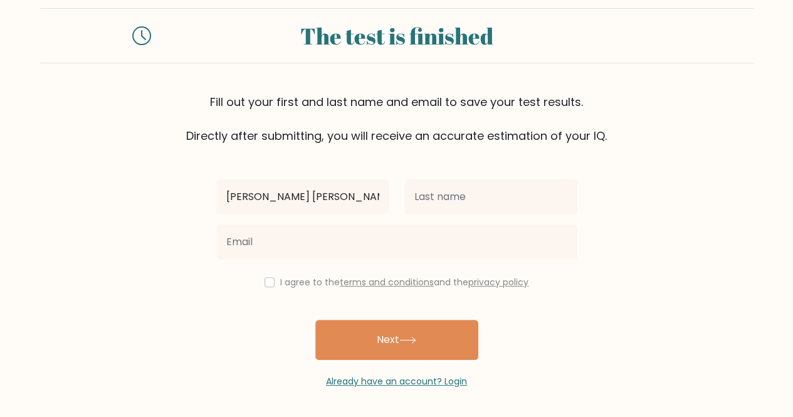
type input "[PERSON_NAME] [PERSON_NAME]"
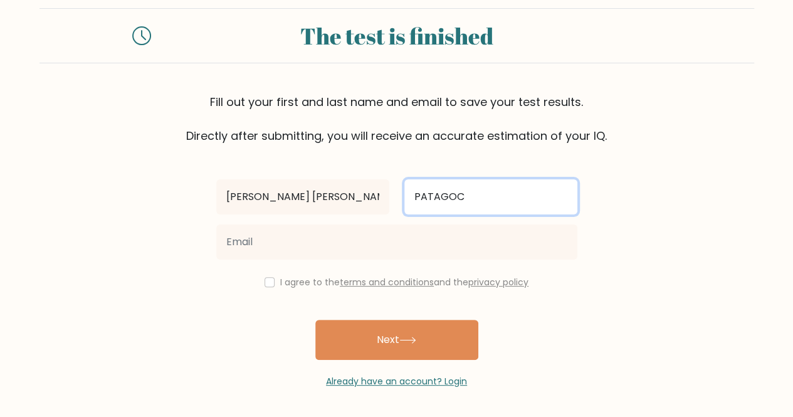
type input "PATAGOC"
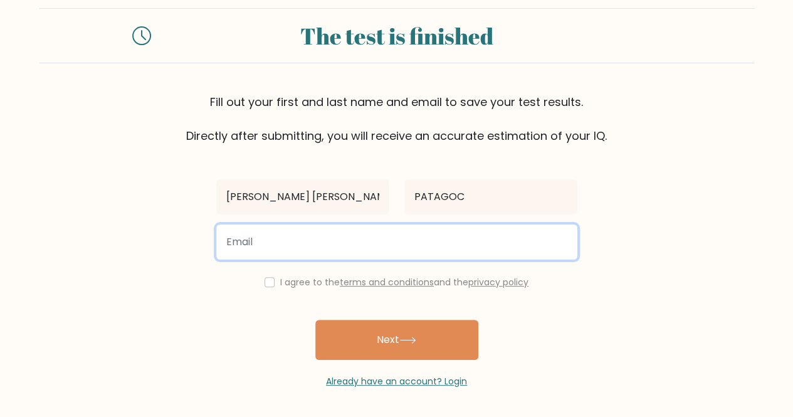
click at [270, 245] on input "email" at bounding box center [396, 242] width 361 height 35
type input "[EMAIL_ADDRESS][DOMAIN_NAME]"
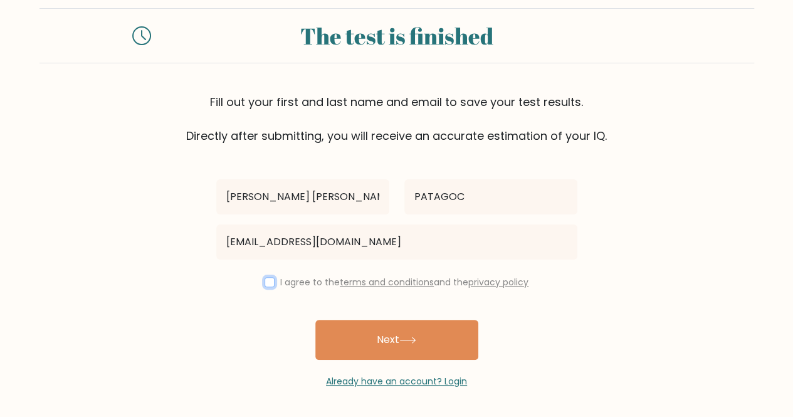
click at [268, 280] on input "checkbox" at bounding box center [270, 282] width 10 height 10
checkbox input "true"
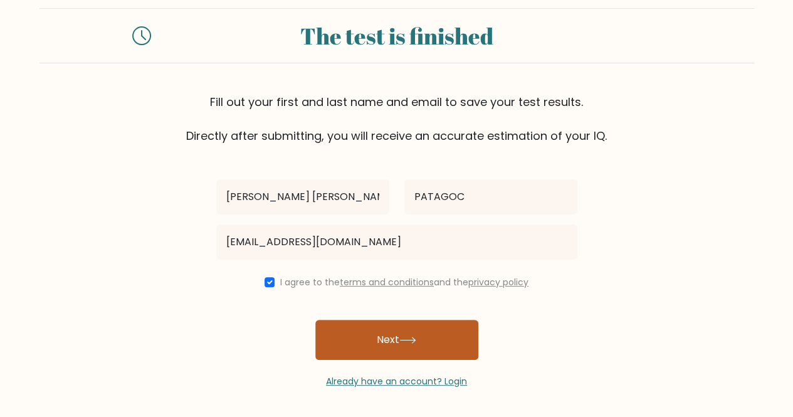
click at [401, 341] on button "Next" at bounding box center [396, 340] width 163 height 40
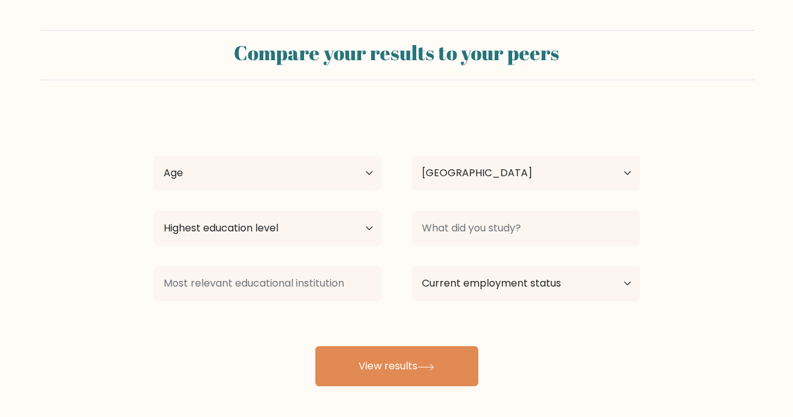
select select "PH"
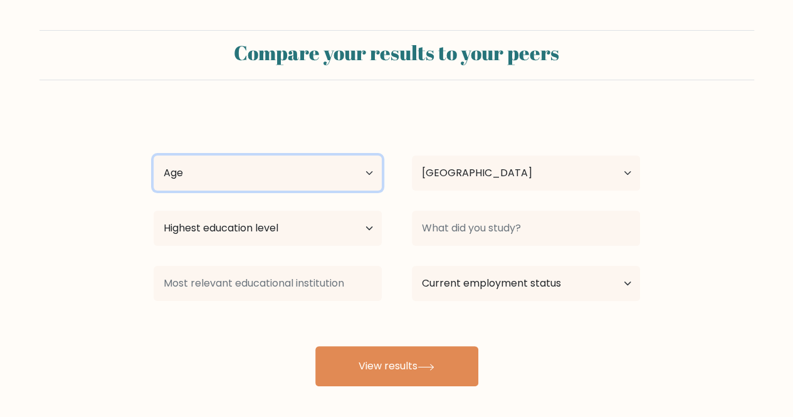
click at [273, 173] on select "Age Under [DEMOGRAPHIC_DATA] [DEMOGRAPHIC_DATA] [DEMOGRAPHIC_DATA] [DEMOGRAPHIC…" at bounding box center [268, 173] width 228 height 35
select select "25_34"
click at [154, 156] on select "Age Under [DEMOGRAPHIC_DATA] [DEMOGRAPHIC_DATA] [DEMOGRAPHIC_DATA] [DEMOGRAPHIC…" at bounding box center [268, 173] width 228 height 35
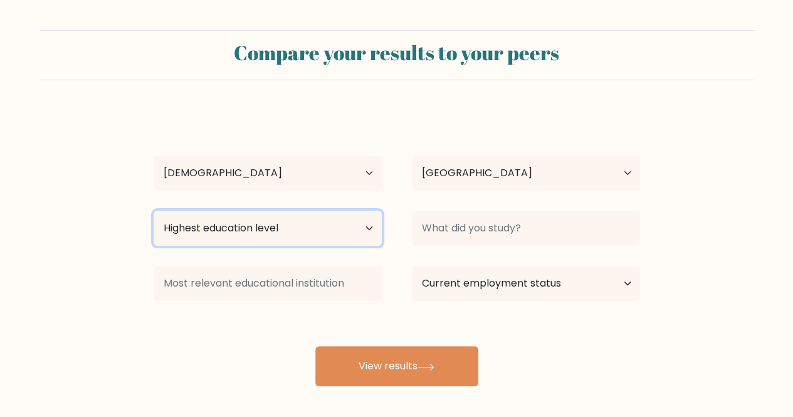
click at [250, 226] on select "Highest education level No schooling Primary Lower Secondary Upper Secondary Oc…" at bounding box center [268, 228] width 228 height 35
select select "bachelors_degree"
click at [154, 211] on select "Highest education level No schooling Primary Lower Secondary Upper Secondary Oc…" at bounding box center [268, 228] width 228 height 35
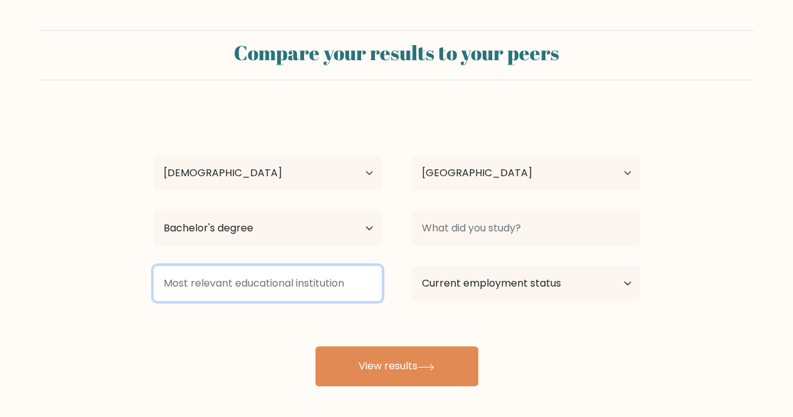
click at [266, 286] on input at bounding box center [268, 283] width 228 height 35
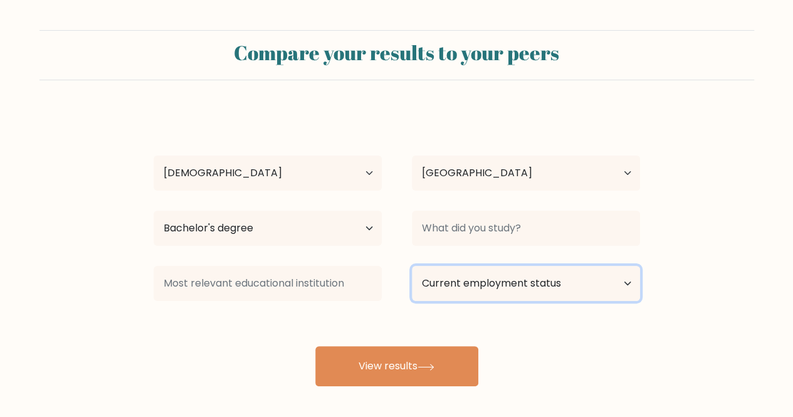
click at [487, 284] on select "Current employment status Employed Student Retired Other / prefer not to answer" at bounding box center [526, 283] width 228 height 35
select select "other"
click at [412, 266] on select "Current employment status Employed Student Retired Other / prefer not to answer" at bounding box center [526, 283] width 228 height 35
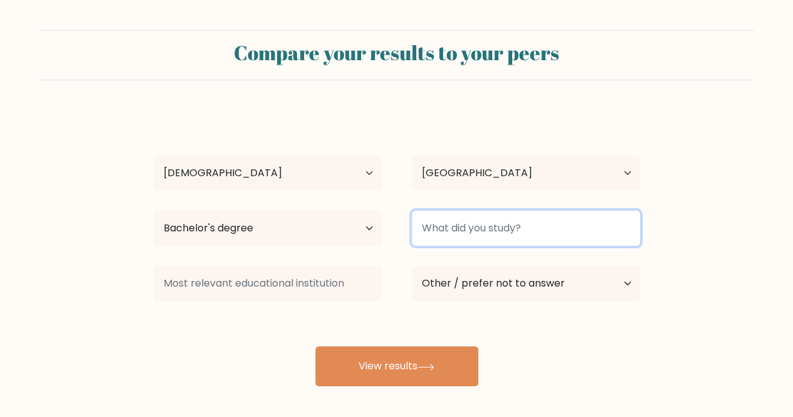
click at [478, 234] on input at bounding box center [526, 228] width 228 height 35
type input "c"
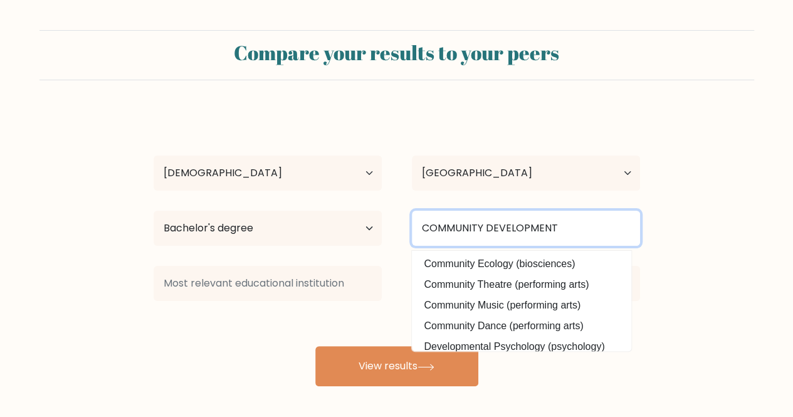
type input "COMMUNITY DEVELOPMENT"
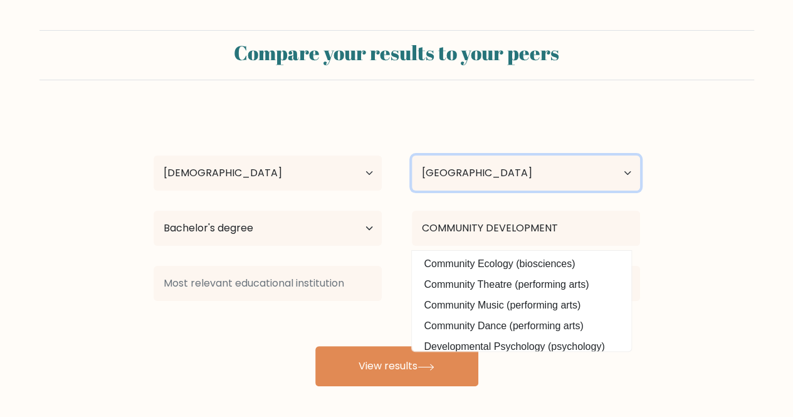
click at [541, 156] on select "Country [GEOGRAPHIC_DATA] [GEOGRAPHIC_DATA] [GEOGRAPHIC_DATA] [US_STATE] [GEOGR…" at bounding box center [526, 173] width 228 height 35
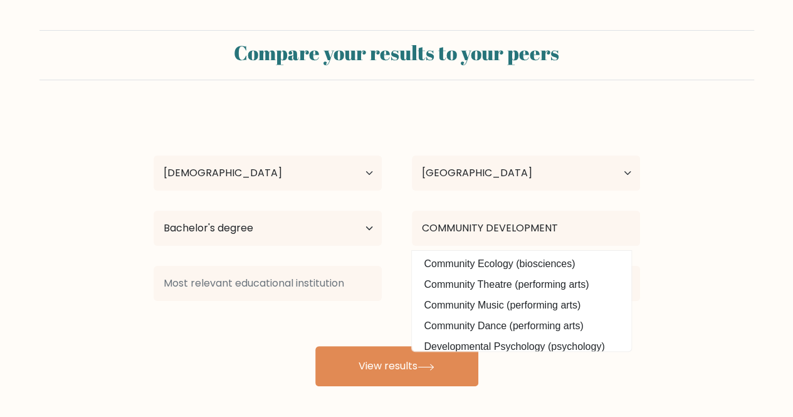
click at [233, 329] on div "[PERSON_NAME] [PERSON_NAME] PATAGOC Age Under [DEMOGRAPHIC_DATA] [DEMOGRAPHIC_D…" at bounding box center [397, 248] width 502 height 276
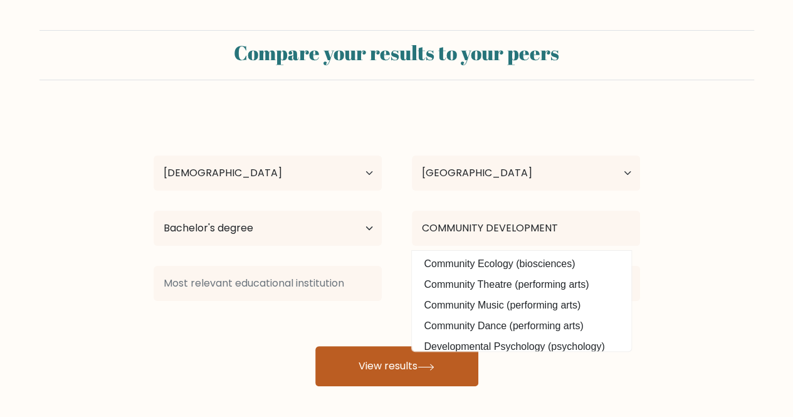
click at [391, 359] on button "View results" at bounding box center [396, 366] width 163 height 40
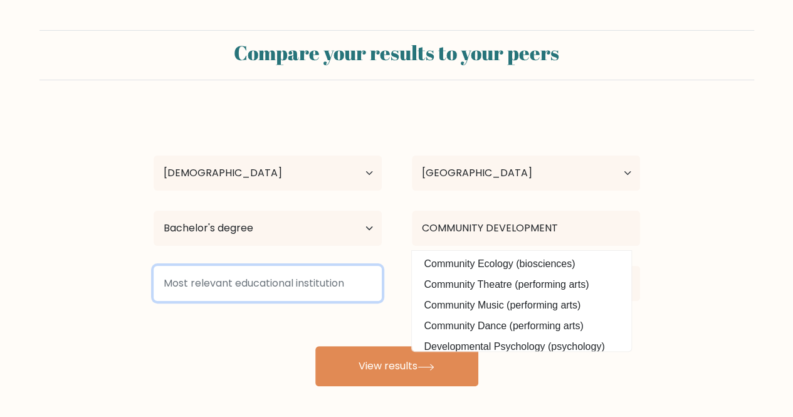
click at [226, 287] on input at bounding box center [268, 283] width 228 height 35
type input "w"
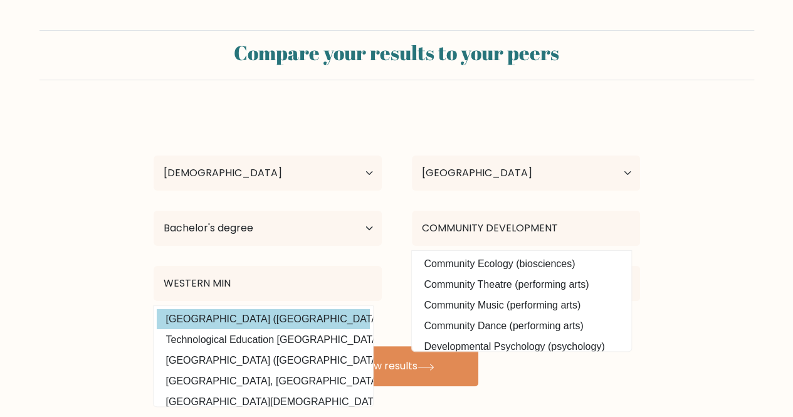
click at [275, 315] on option "Western Mindanao State University (Philippines)" at bounding box center [263, 319] width 213 height 20
type input "[GEOGRAPHIC_DATA]"
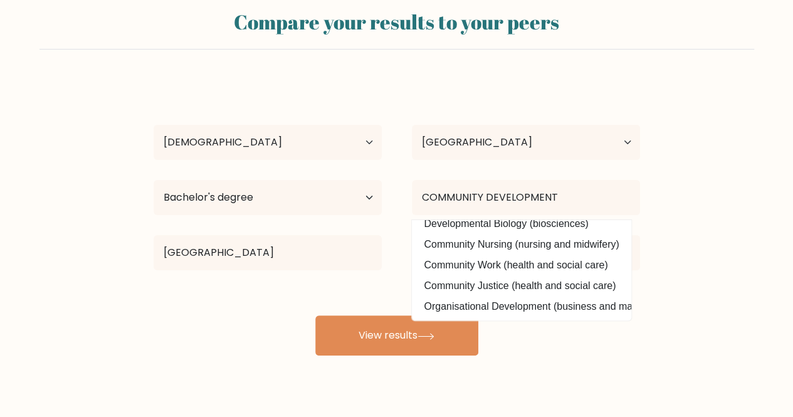
scroll to position [58, 0]
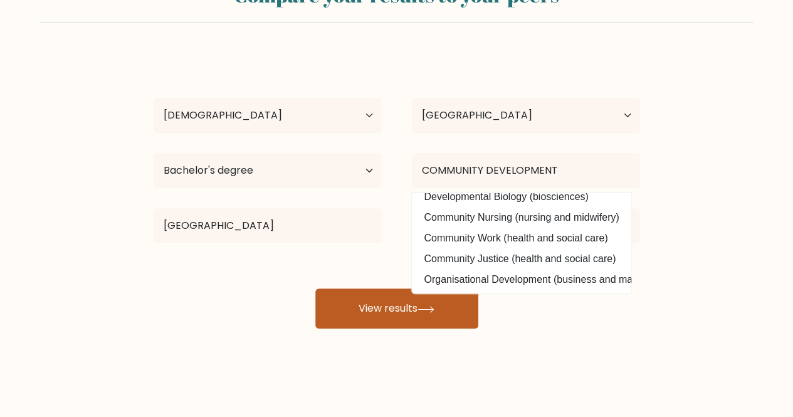
click at [342, 302] on button "View results" at bounding box center [396, 308] width 163 height 40
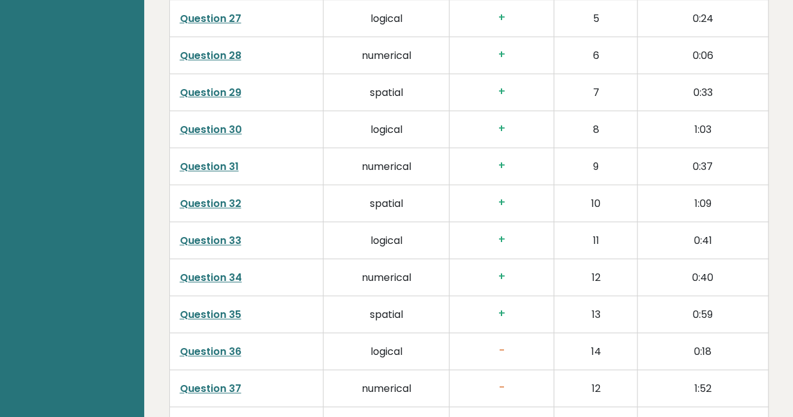
scroll to position [3245, 0]
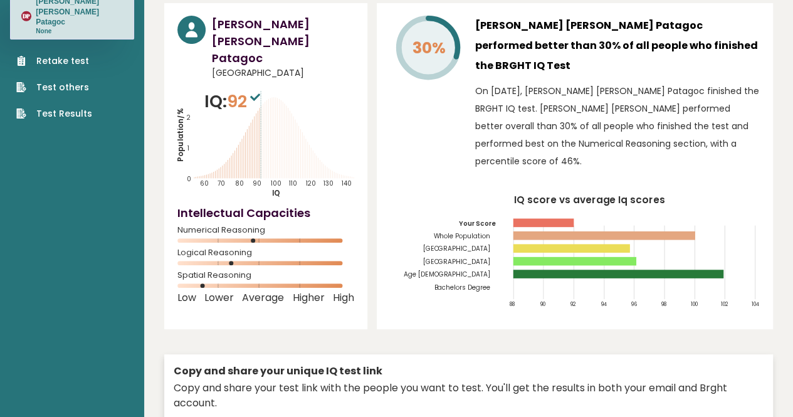
scroll to position [125, 0]
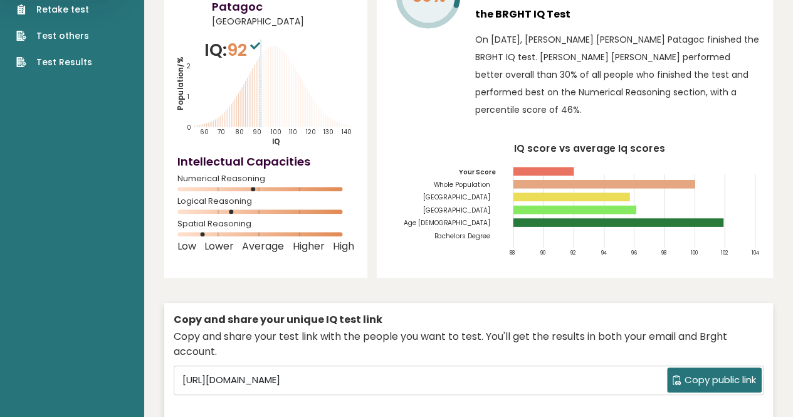
click at [709, 373] on span "Copy public link" at bounding box center [720, 380] width 71 height 14
click at [729, 373] on span "Copy public link" at bounding box center [720, 380] width 71 height 14
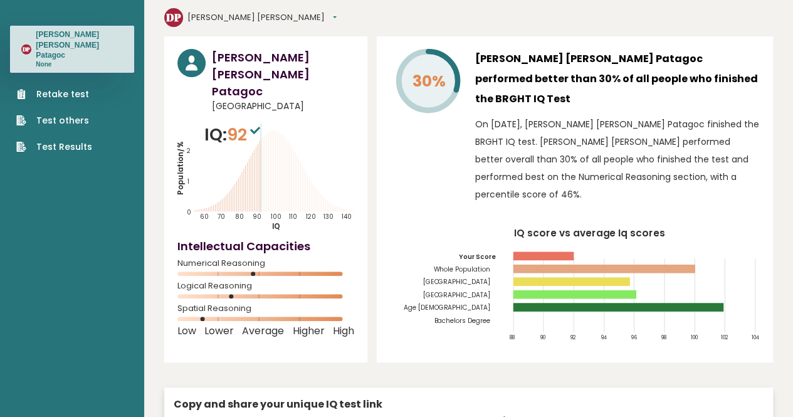
scroll to position [0, 0]
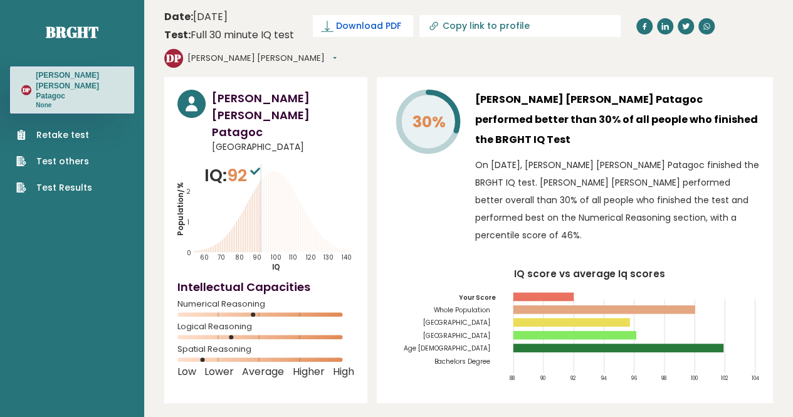
click at [381, 26] on span "Download PDF" at bounding box center [368, 25] width 65 height 13
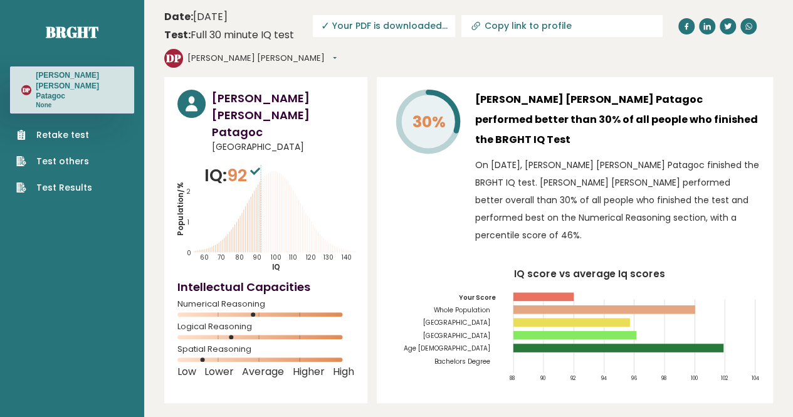
click at [543, 27] on input "Copy link to profile" at bounding box center [570, 26] width 171 height 10
type input "[URL][DOMAIN_NAME][PERSON_NAME]"
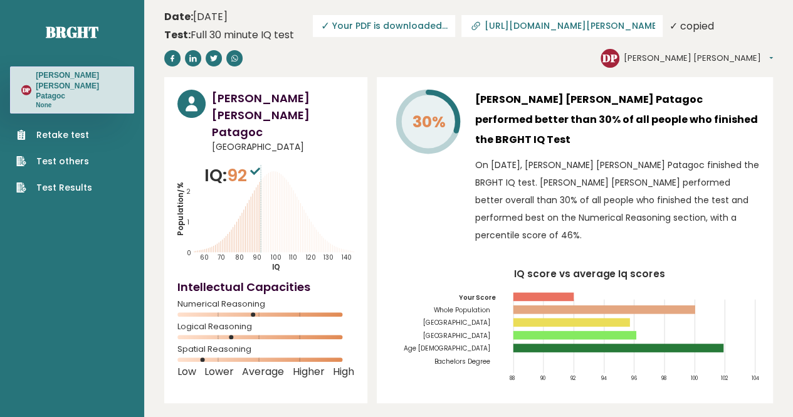
click at [100, 87] on h3 "[PERSON_NAME] [PERSON_NAME] Patagoc" at bounding box center [79, 85] width 87 height 31
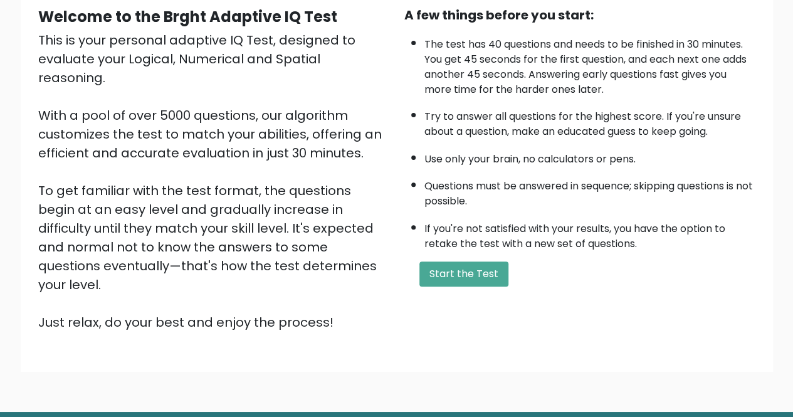
scroll to position [125, 0]
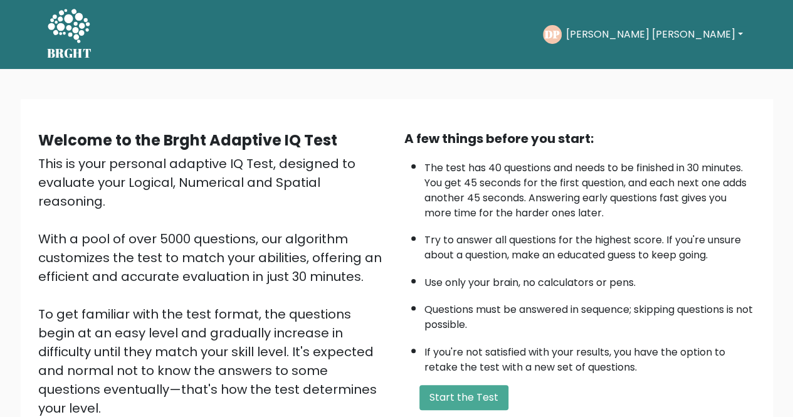
click at [714, 37] on button "[PERSON_NAME] [PERSON_NAME]" at bounding box center [654, 34] width 184 height 16
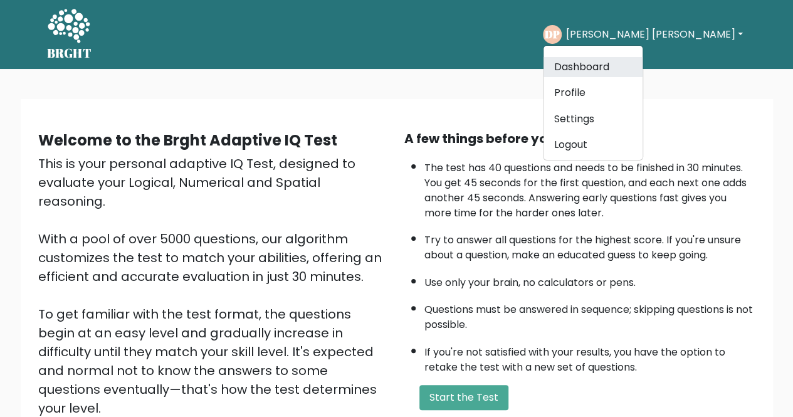
click at [643, 71] on link "Dashboard" at bounding box center [593, 67] width 99 height 20
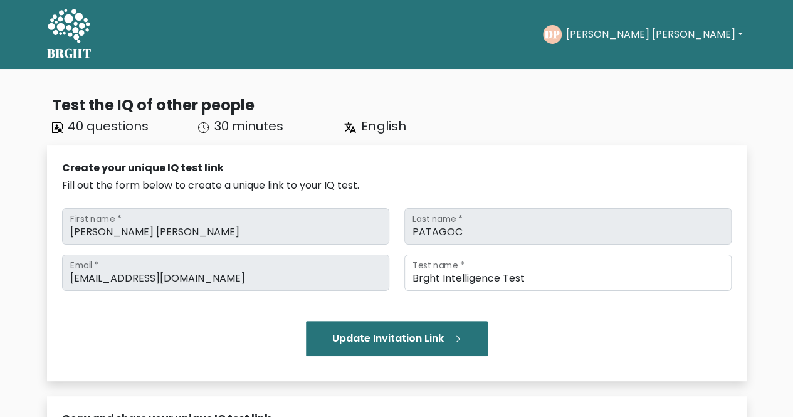
click at [709, 21] on div "DP [PERSON_NAME] [PERSON_NAME] Dashboard Profile Settings Logout" at bounding box center [644, 34] width 203 height 29
click at [695, 31] on button "[PERSON_NAME] [PERSON_NAME]" at bounding box center [654, 34] width 184 height 16
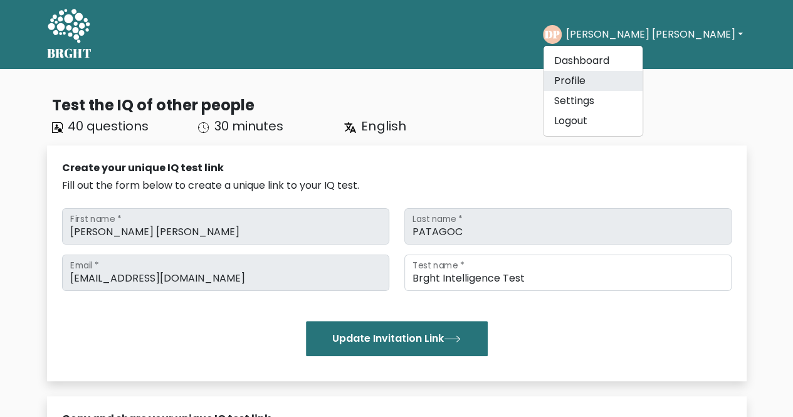
click at [643, 82] on link "Profile" at bounding box center [593, 81] width 99 height 20
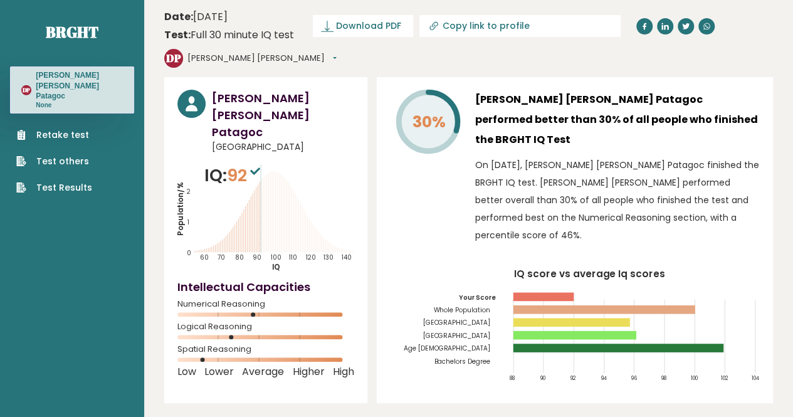
click at [507, 31] on input "Copy link to profile" at bounding box center [528, 26] width 171 height 10
type input "[URL][DOMAIN_NAME][PERSON_NAME]"
